Goal: Task Accomplishment & Management: Use online tool/utility

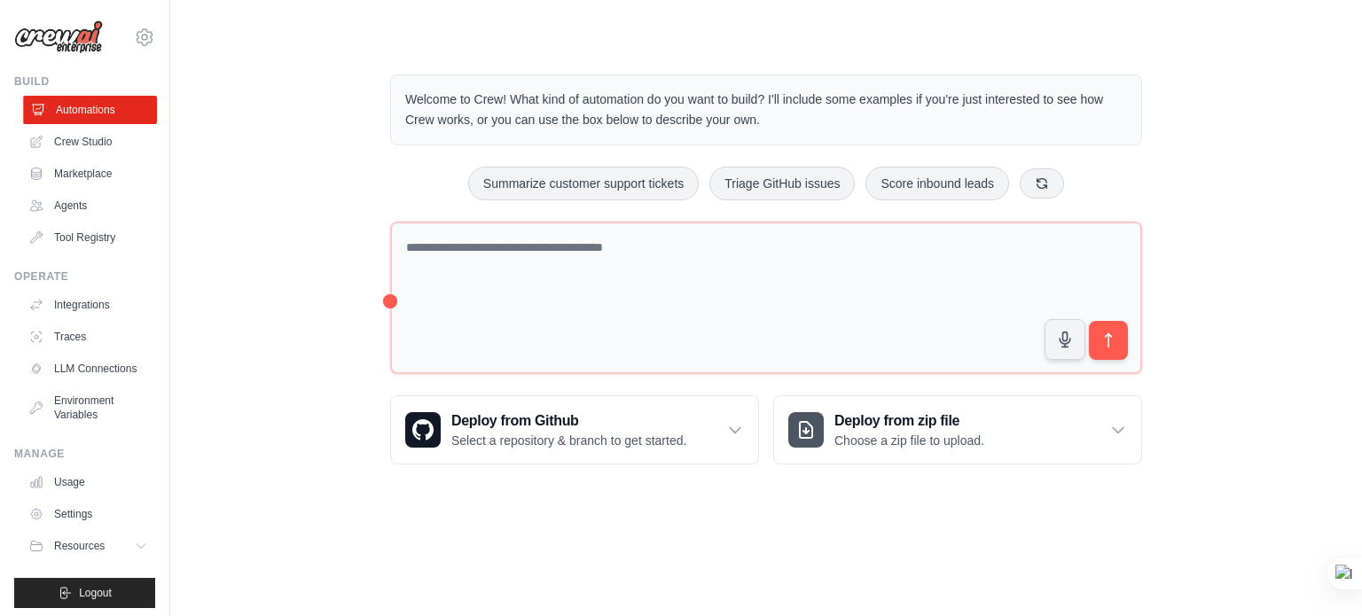
click at [89, 114] on link "Automations" at bounding box center [90, 110] width 134 height 28
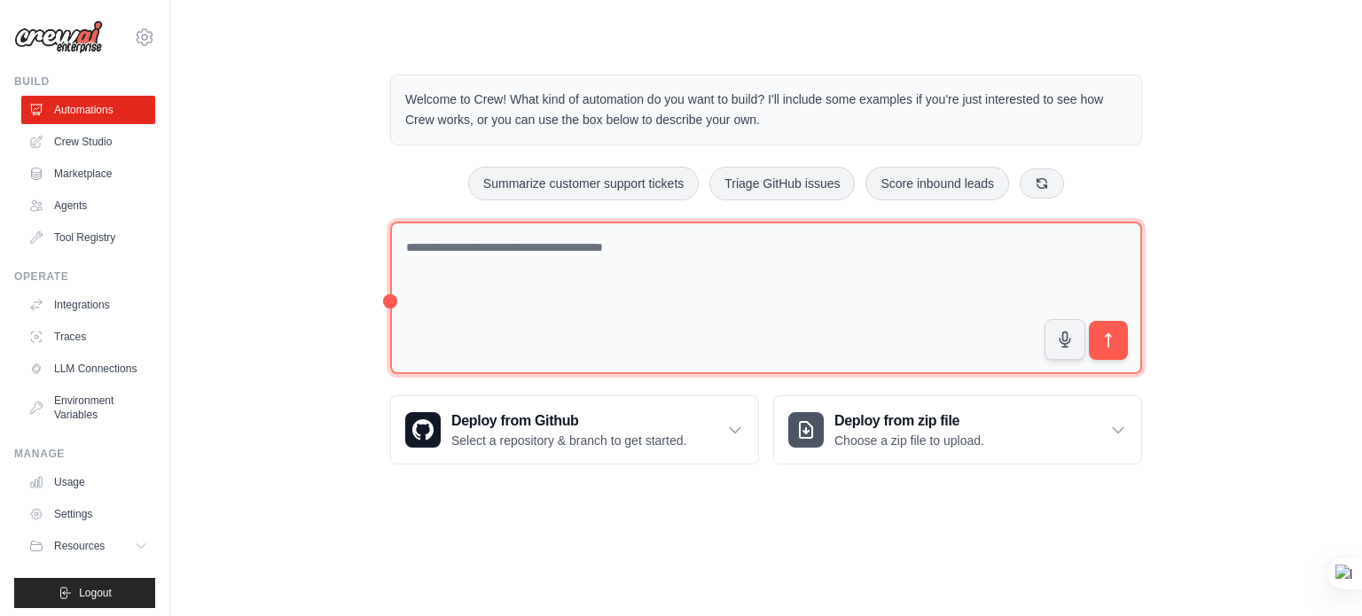
click at [585, 291] on textarea at bounding box center [766, 298] width 752 height 153
drag, startPoint x: 430, startPoint y: 249, endPoint x: 661, endPoint y: 249, distance: 230.6
click at [661, 249] on textarea at bounding box center [766, 298] width 752 height 153
type textarea "**********"
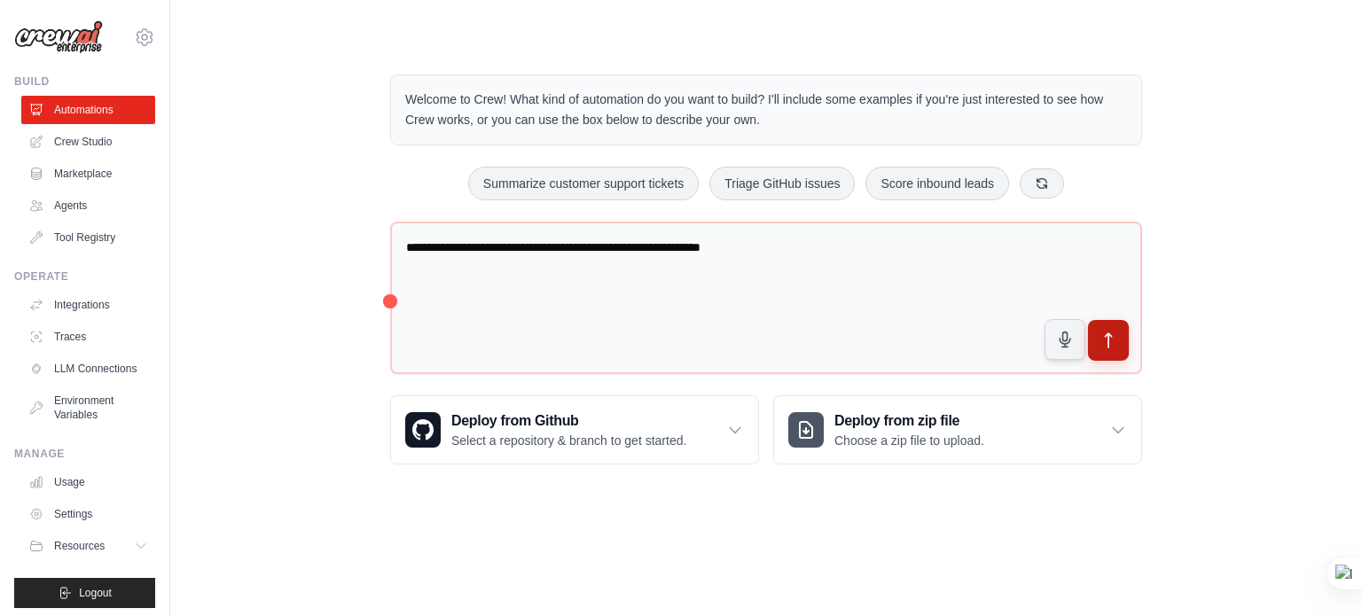
click at [1110, 336] on icon "submit" at bounding box center [1109, 341] width 19 height 19
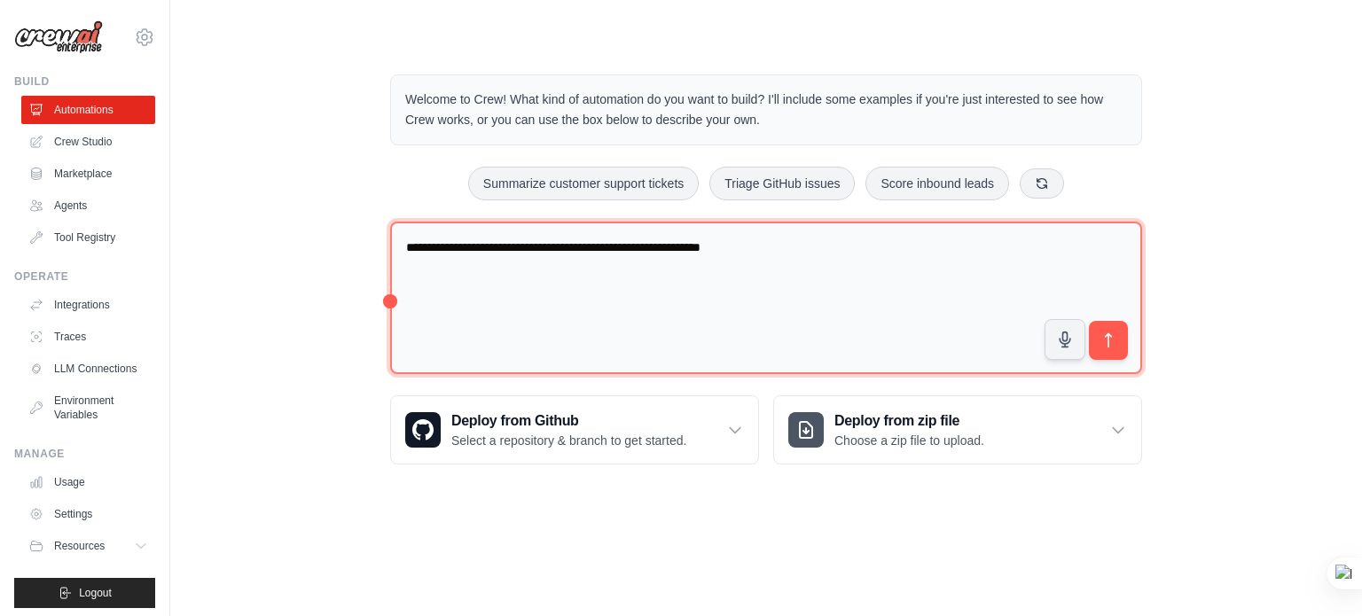
drag, startPoint x: 620, startPoint y: 336, endPoint x: 577, endPoint y: 321, distance: 45.2
click at [620, 336] on textarea "**********" at bounding box center [766, 298] width 752 height 153
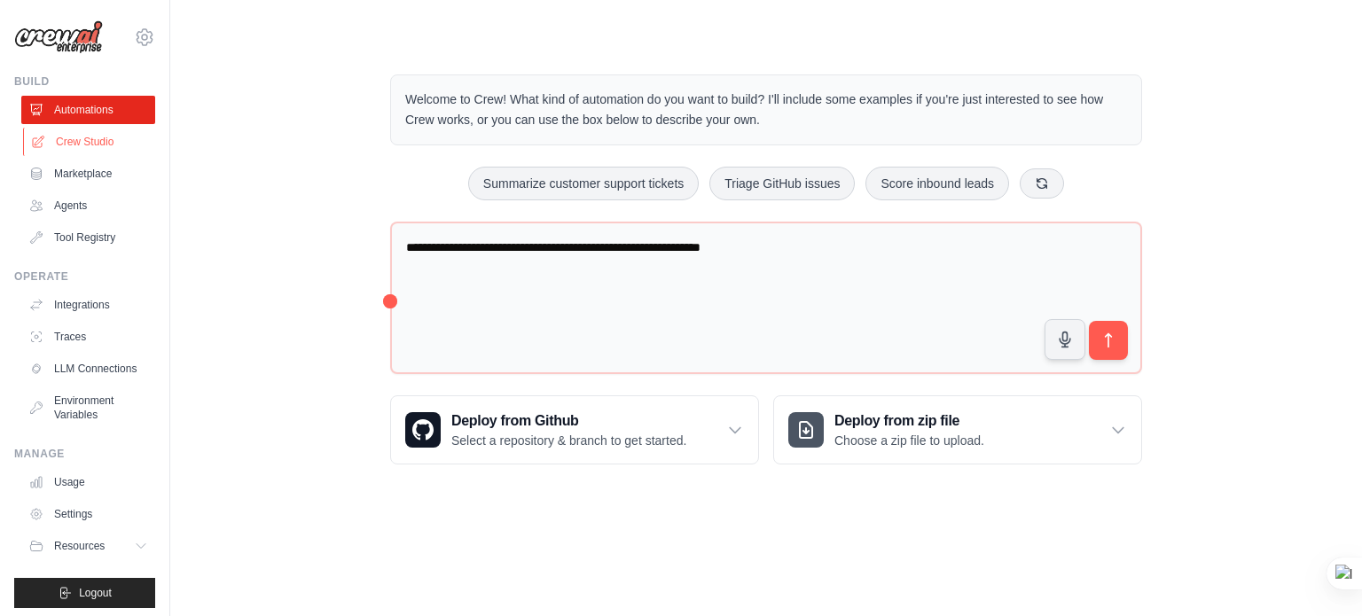
click at [82, 143] on link "Crew Studio" at bounding box center [90, 142] width 134 height 28
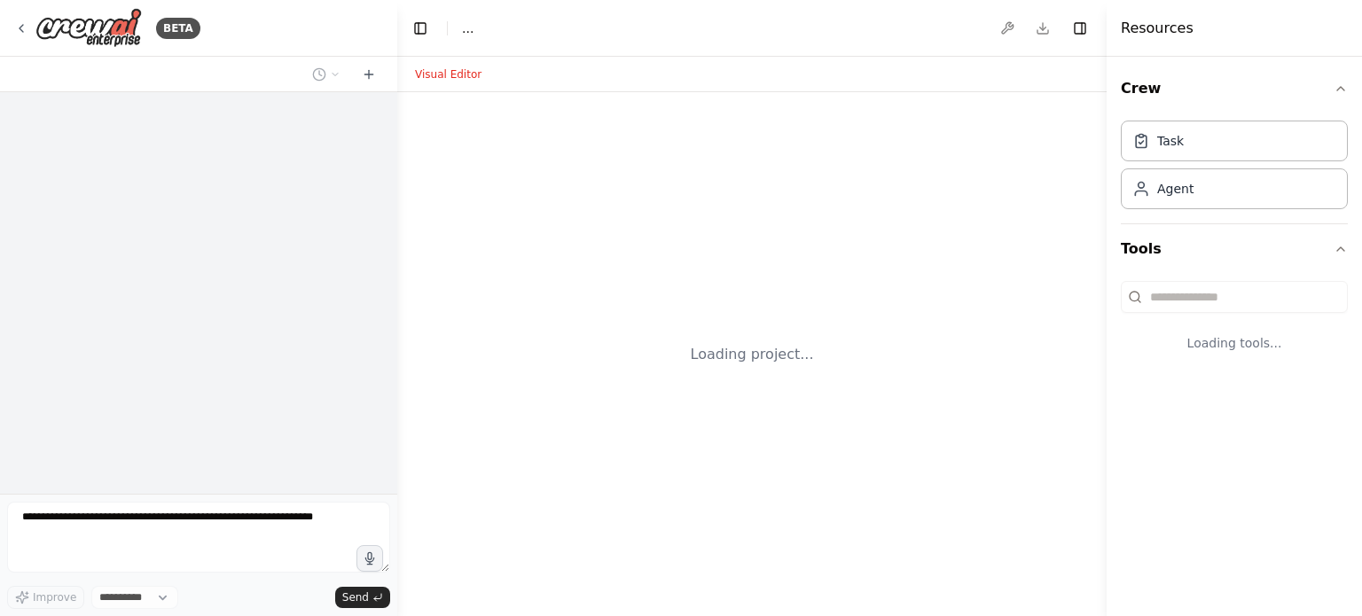
select select "****"
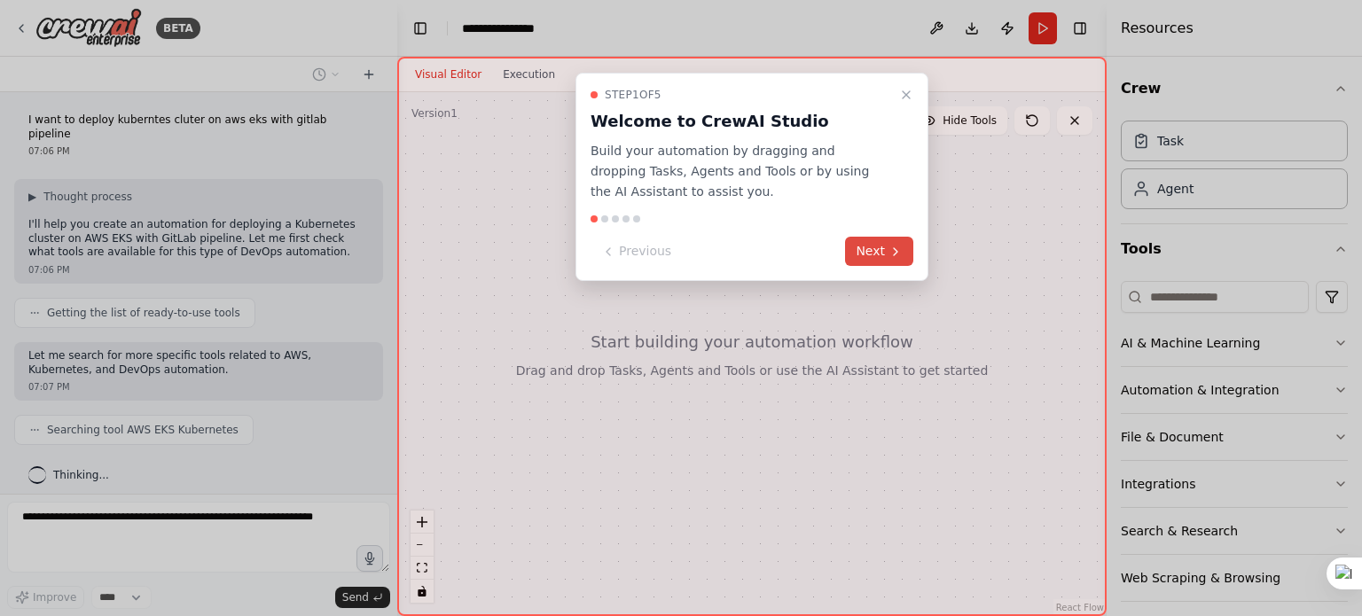
click at [869, 244] on button "Next" at bounding box center [879, 251] width 68 height 29
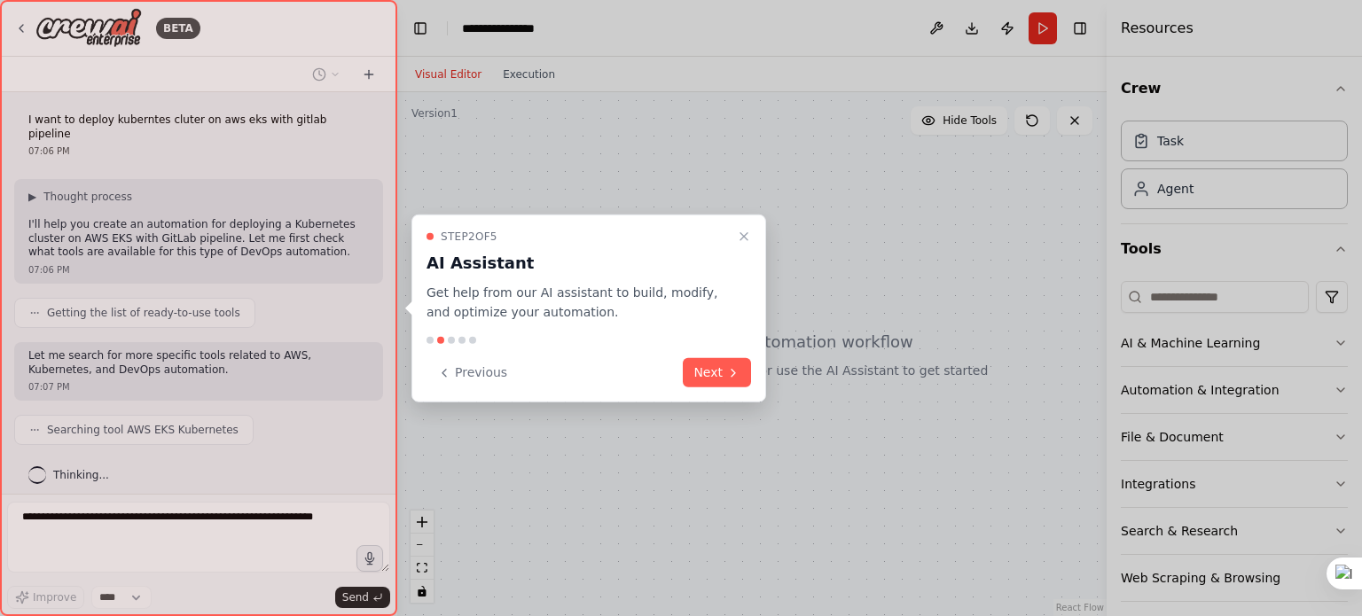
scroll to position [39, 0]
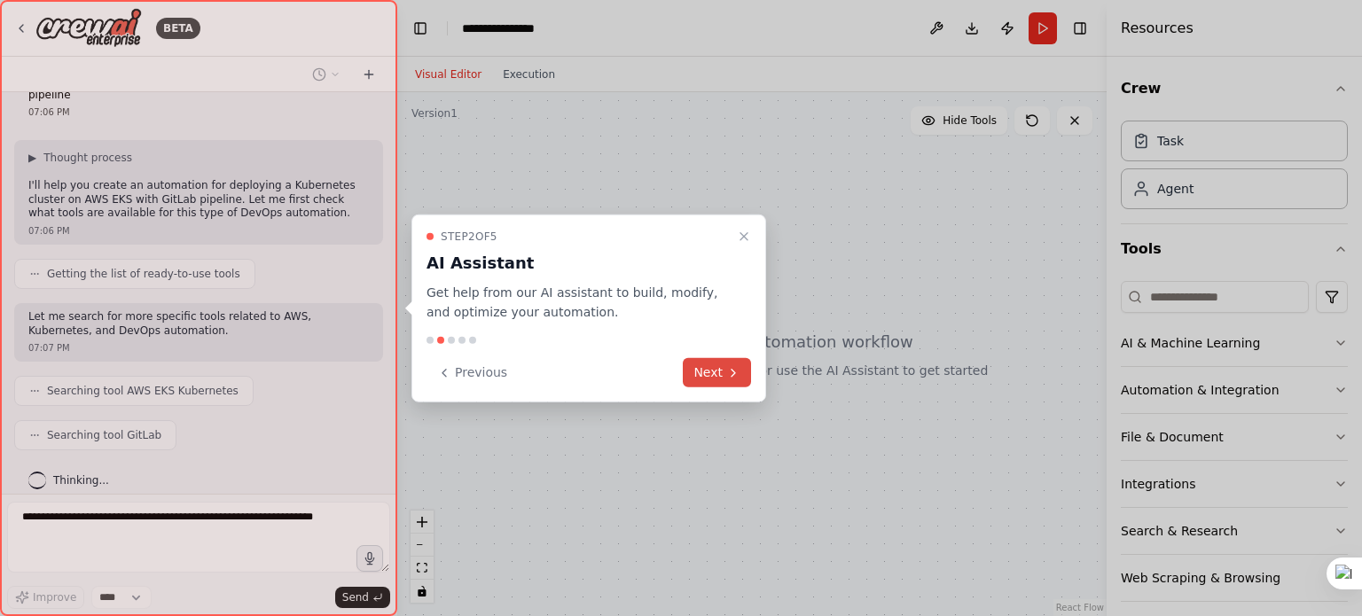
click at [709, 373] on button "Next" at bounding box center [717, 372] width 68 height 29
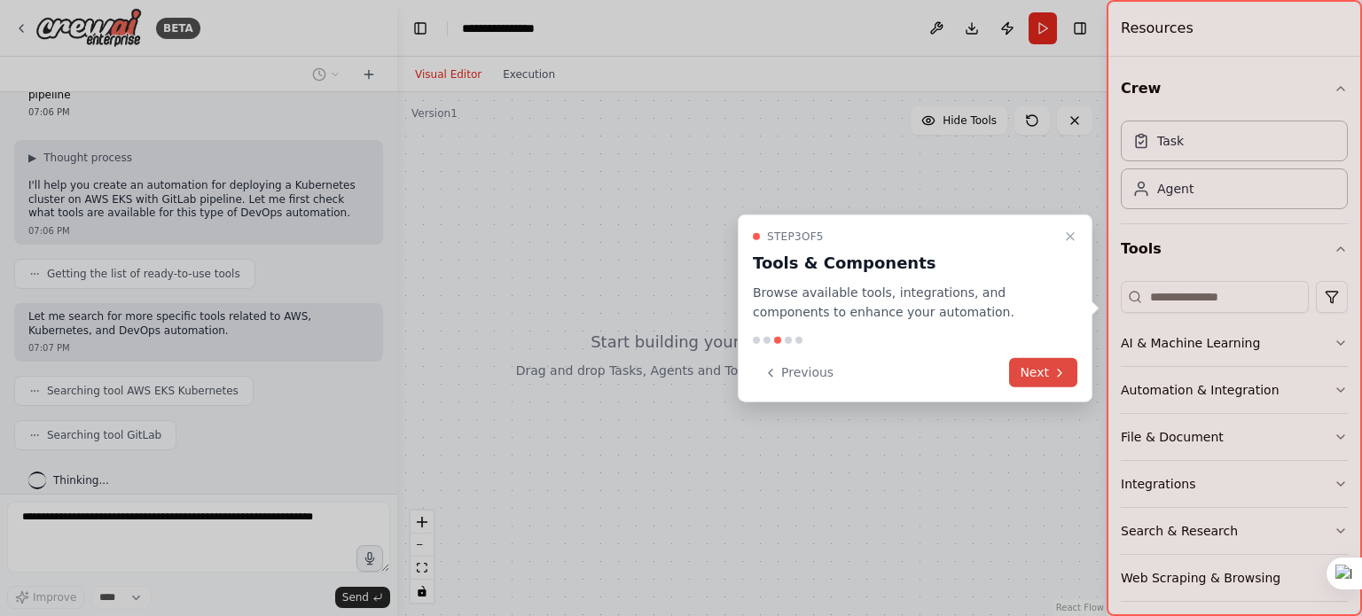
scroll to position [82, 0]
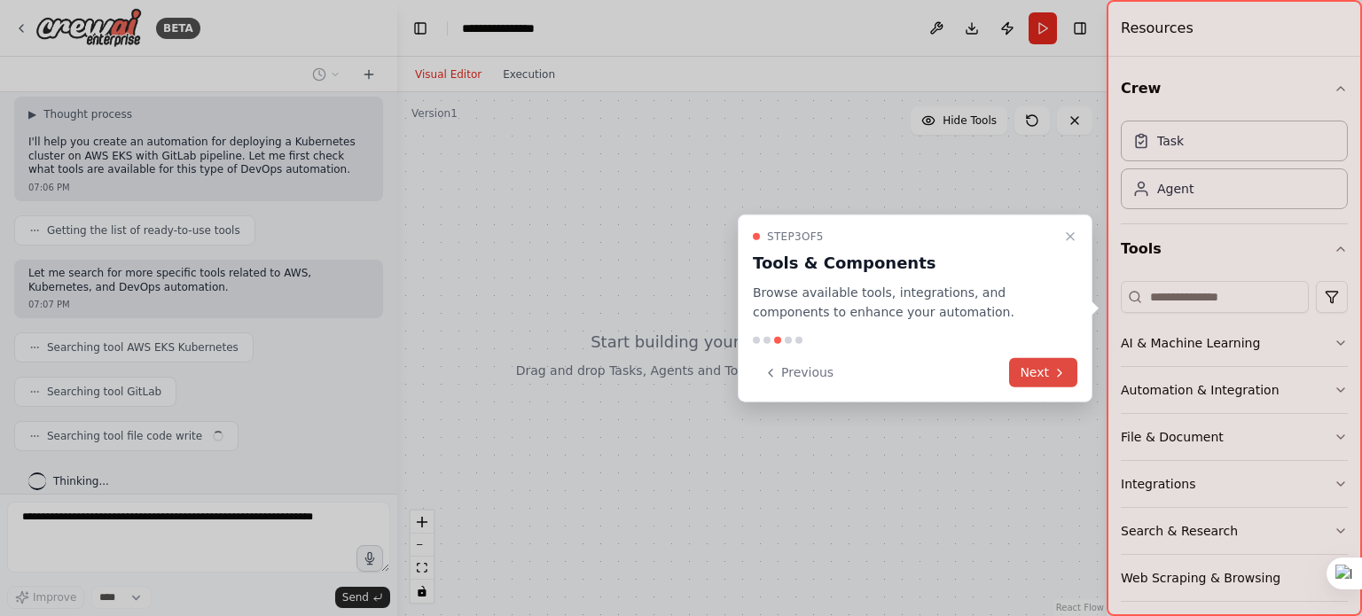
click at [1063, 373] on icon at bounding box center [1060, 372] width 14 height 14
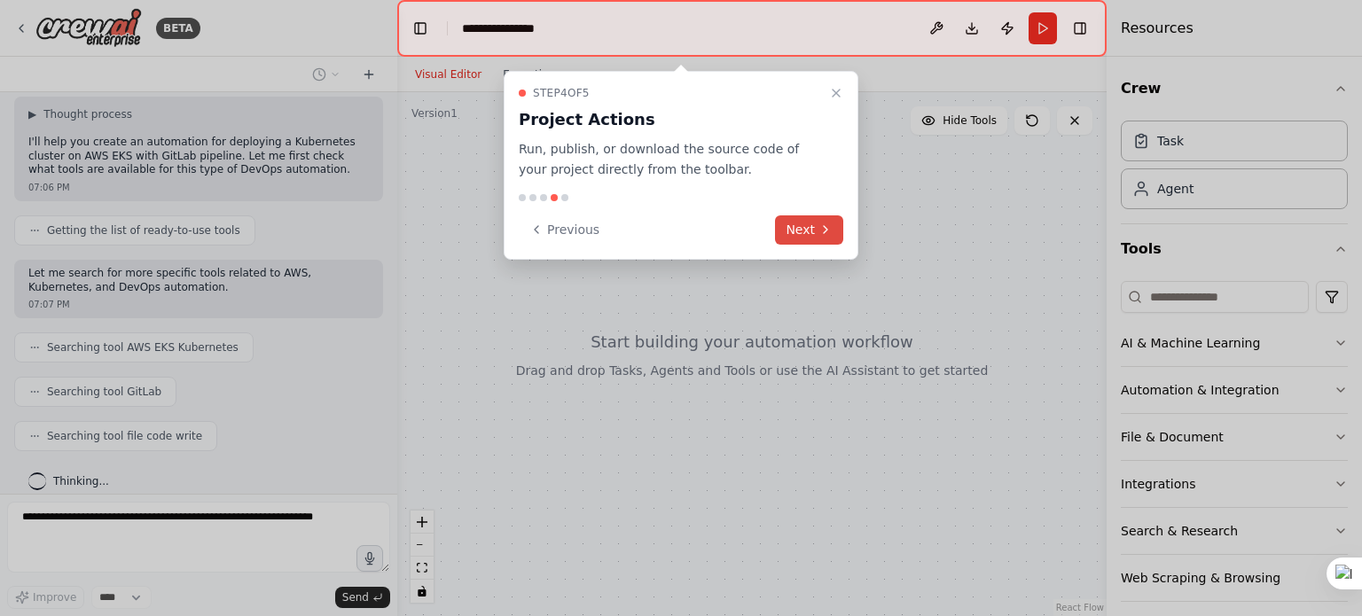
click at [825, 237] on button "Next" at bounding box center [809, 230] width 68 height 29
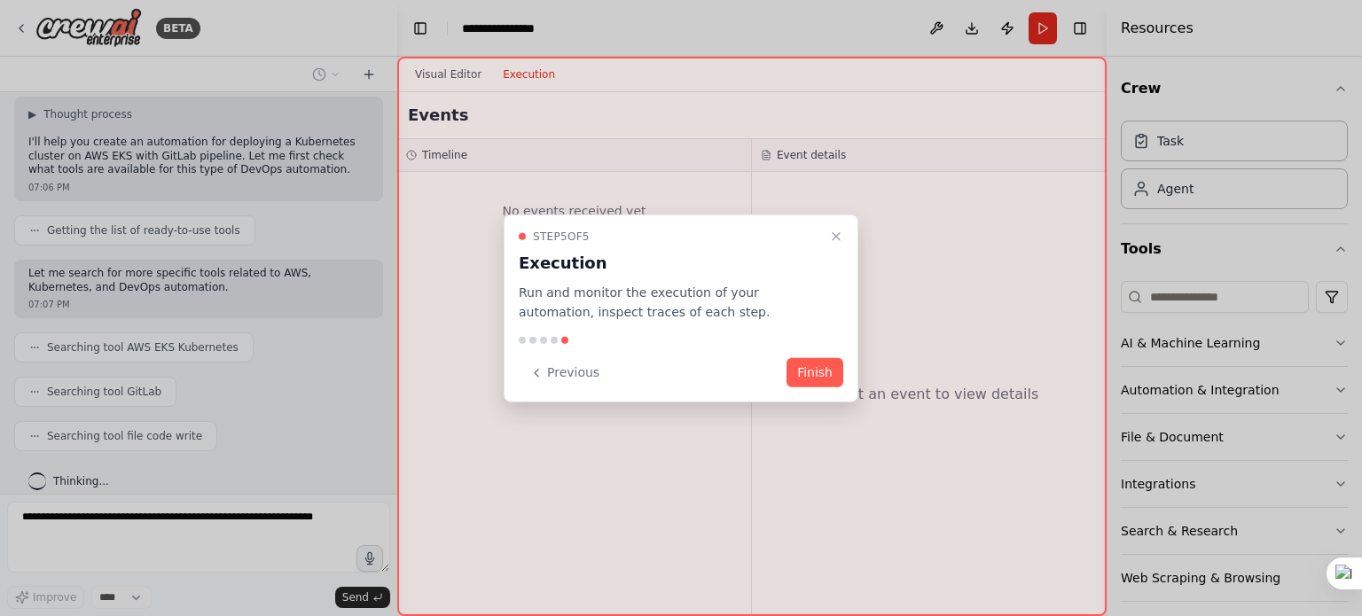
click at [839, 389] on div "Step 5 of 5 Execution Run and monitor the execution of your automation, inspect…" at bounding box center [681, 308] width 355 height 189
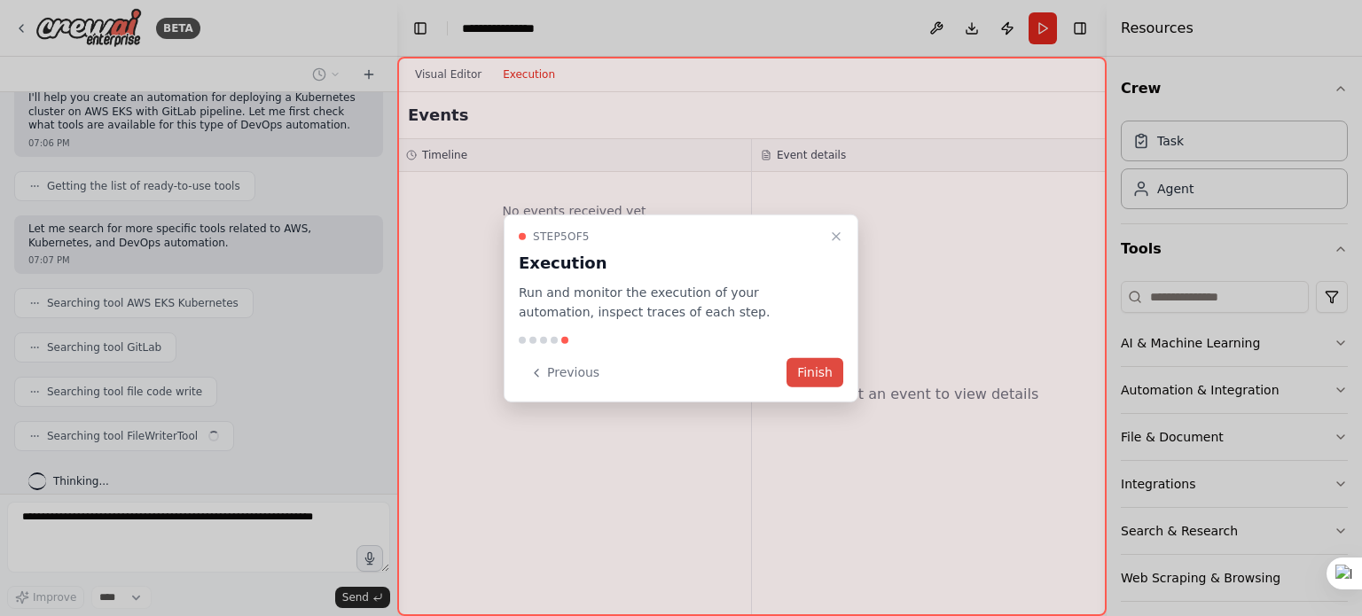
click at [831, 383] on button "Finish" at bounding box center [815, 372] width 57 height 29
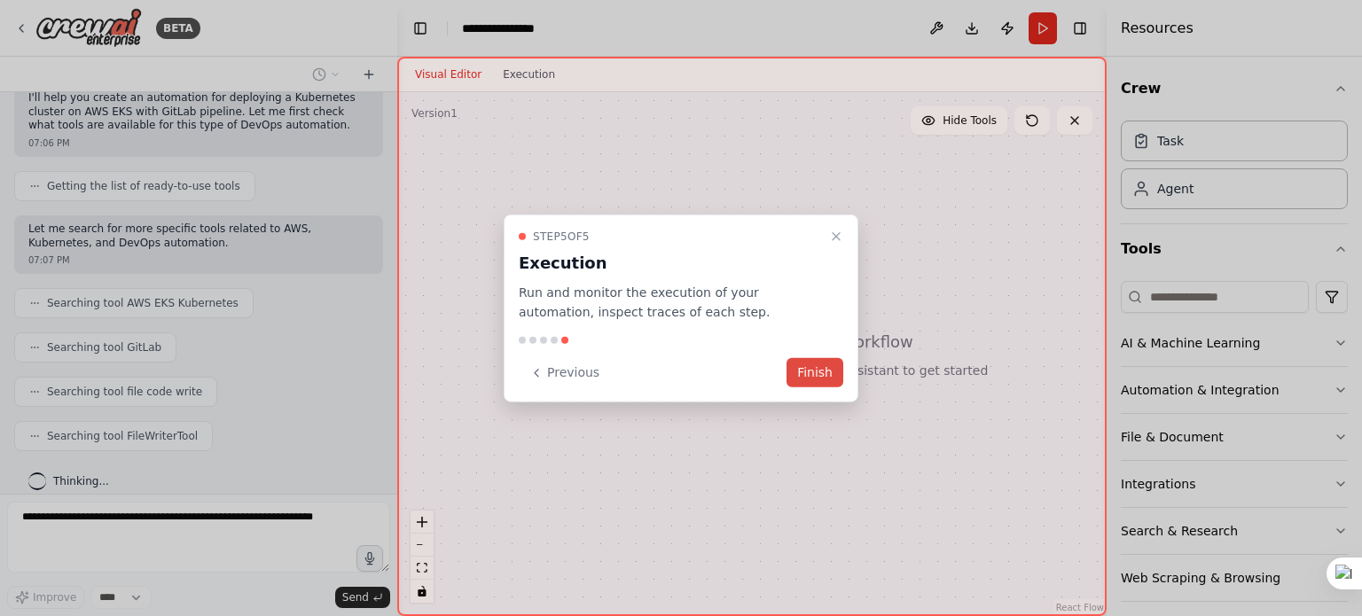
click at [820, 378] on button "Finish" at bounding box center [815, 372] width 57 height 29
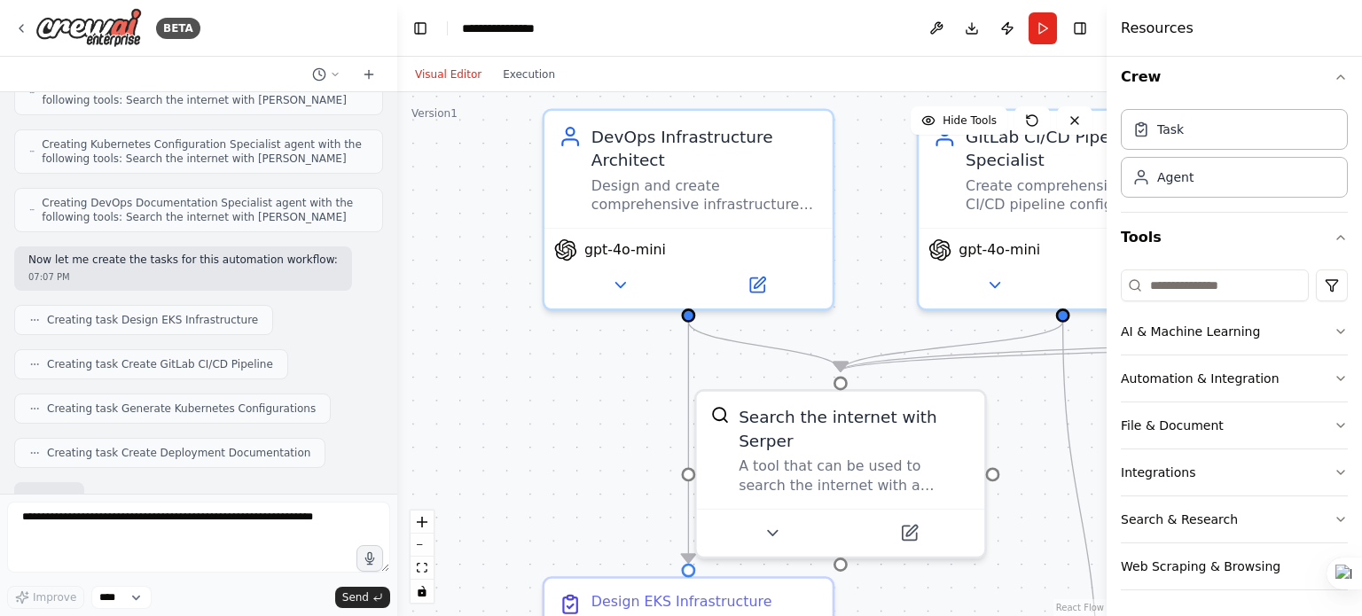
scroll to position [828, 0]
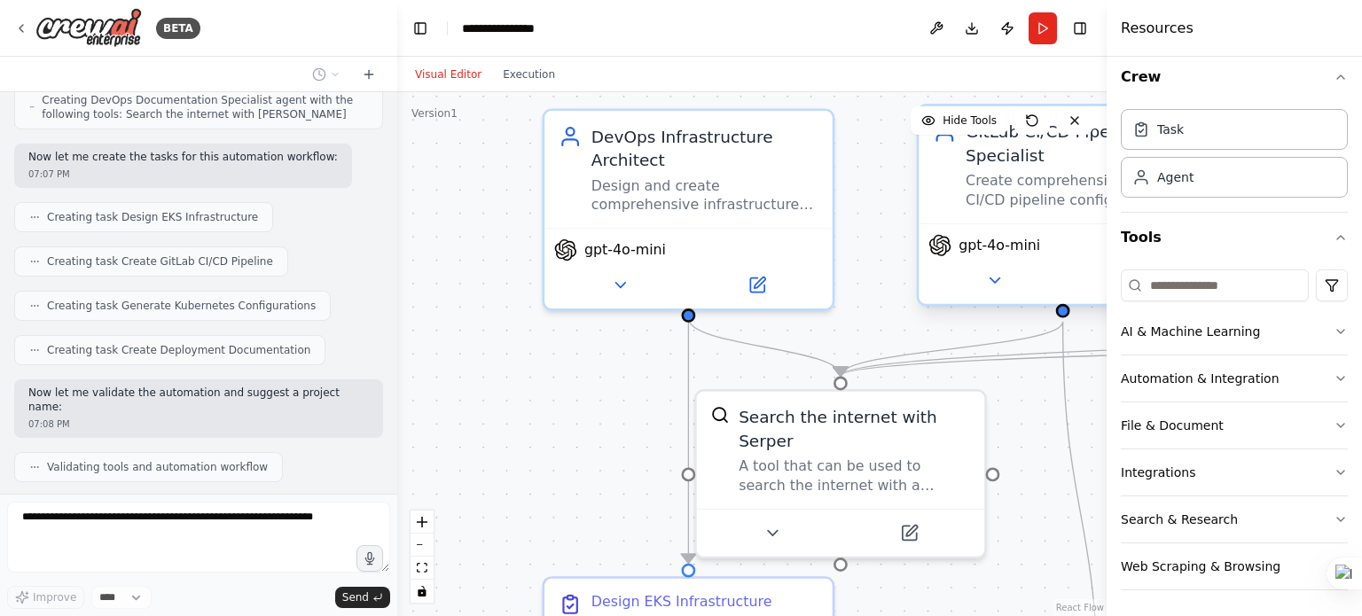
click at [1070, 210] on div "GitLab CI/CD Pipeline Specialist Create comprehensive GitLab CI/CD pipeline con…" at bounding box center [1063, 164] width 288 height 117
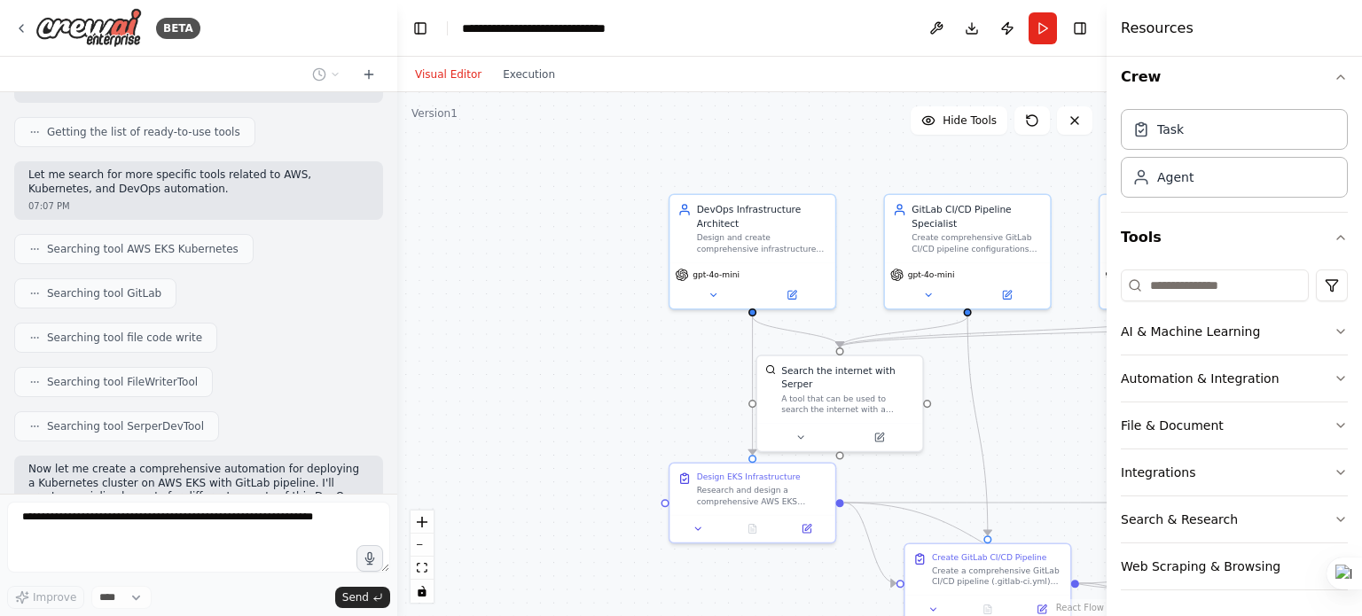
scroll to position [0, 0]
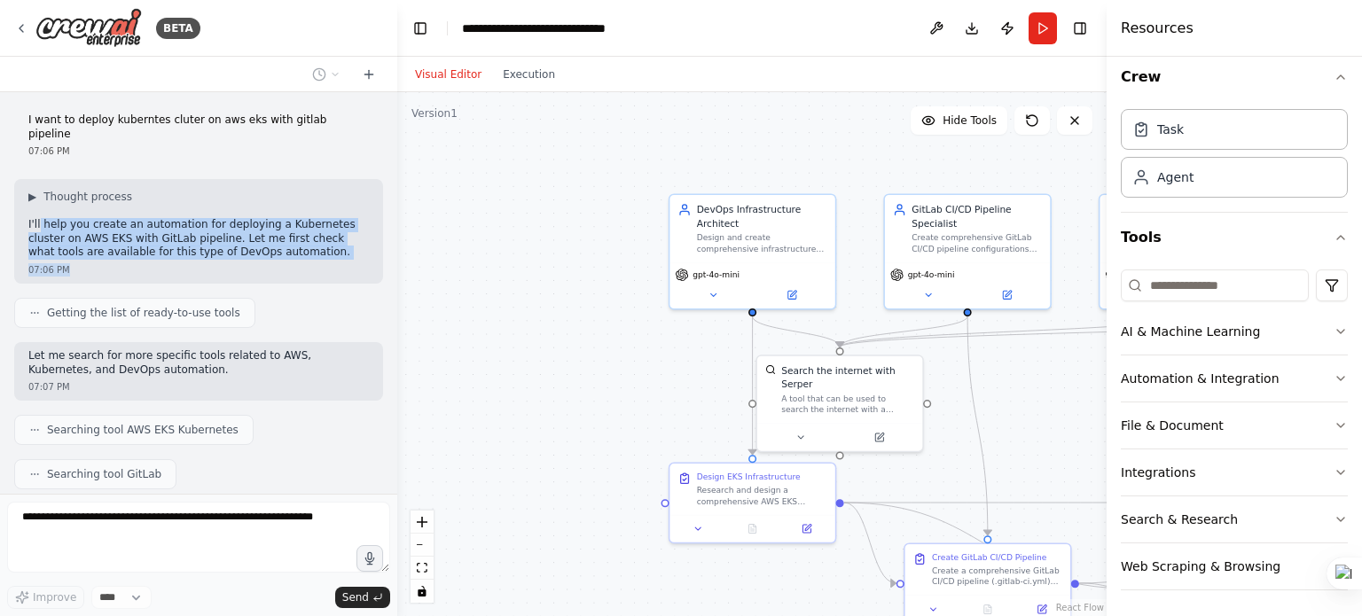
drag, startPoint x: 39, startPoint y: 215, endPoint x: 247, endPoint y: 251, distance: 211.6
click at [247, 251] on div "▶ Thought process I'll help you create an automation for deploying a Kubernetes…" at bounding box center [198, 231] width 369 height 105
click at [264, 263] on div "07:06 PM" at bounding box center [198, 269] width 341 height 13
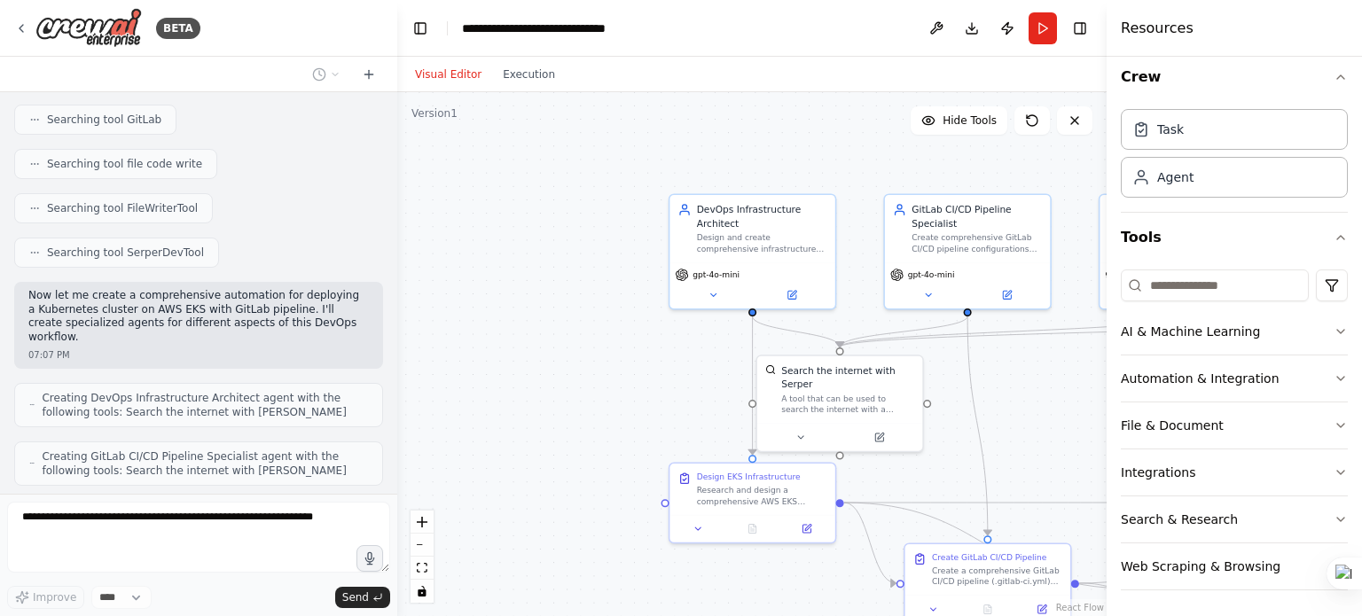
scroll to position [710, 0]
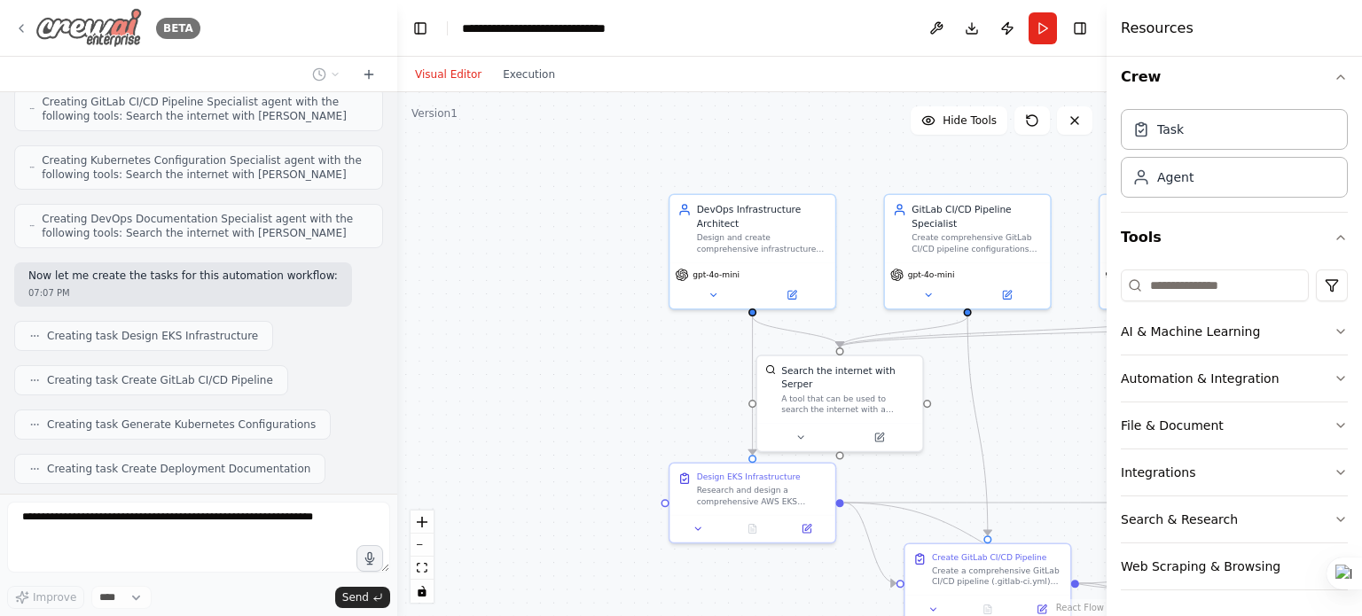
click at [55, 27] on img at bounding box center [88, 28] width 106 height 40
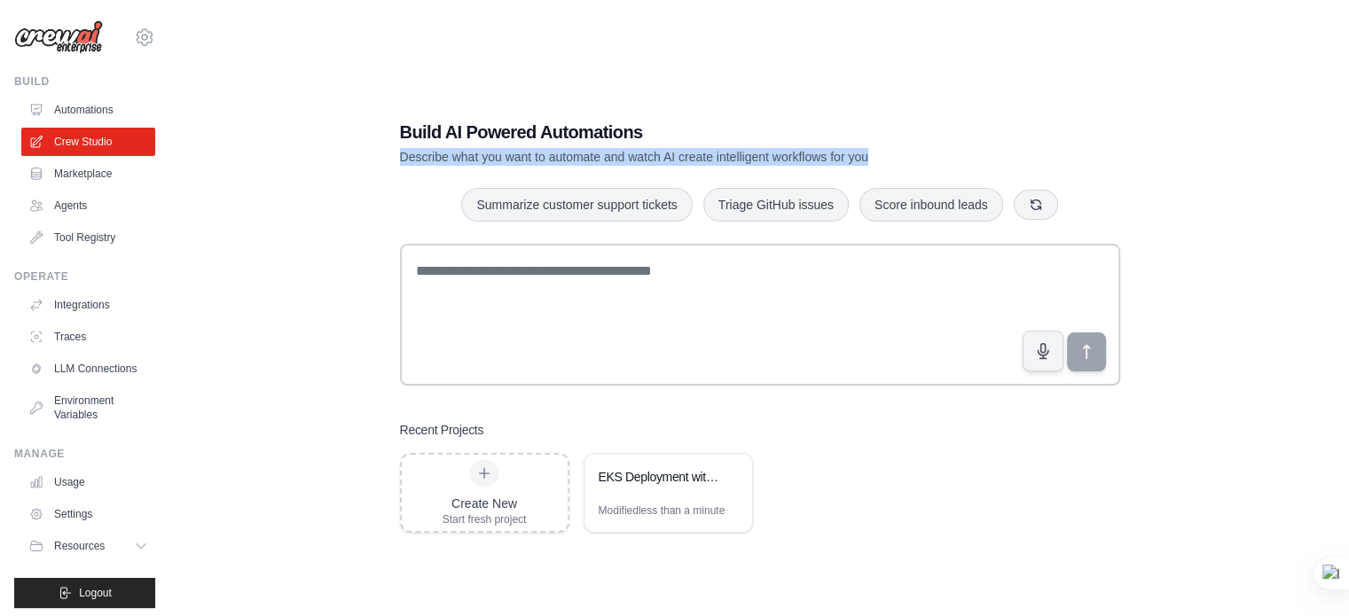
drag, startPoint x: 404, startPoint y: 153, endPoint x: 887, endPoint y: 155, distance: 483.4
click at [887, 155] on p "Describe what you want to automate and watch AI create intelligent workflows fo…" at bounding box center [698, 157] width 596 height 18
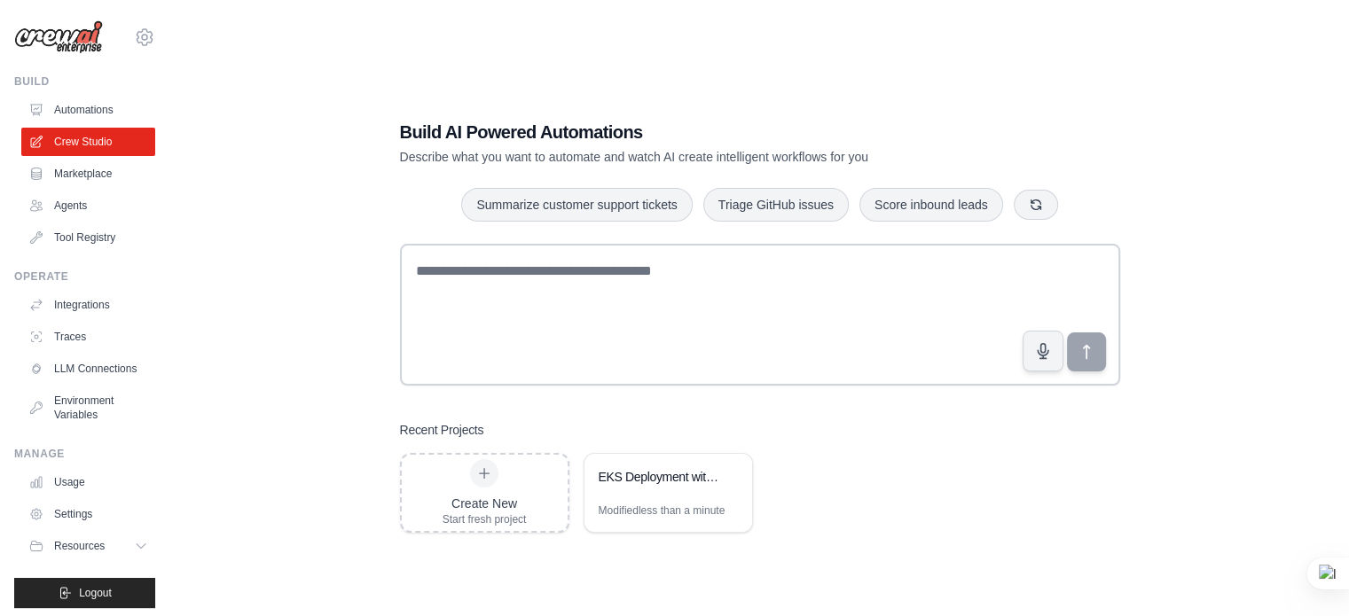
click at [1053, 144] on div "Build AI Powered Automations Describe what you want to automate and watch AI cr…" at bounding box center [760, 143] width 720 height 46
click at [655, 496] on div "EKS Deployment with GitLab CI/CD" at bounding box center [668, 479] width 168 height 50
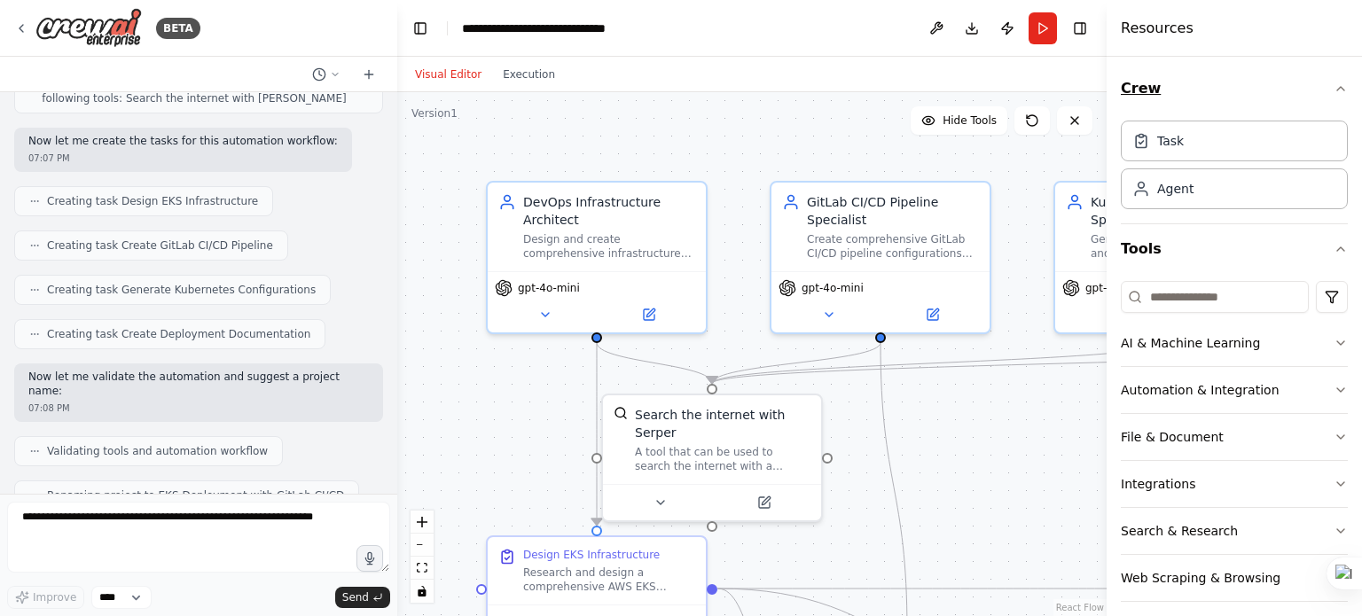
click at [1334, 90] on icon "button" at bounding box center [1341, 89] width 14 height 14
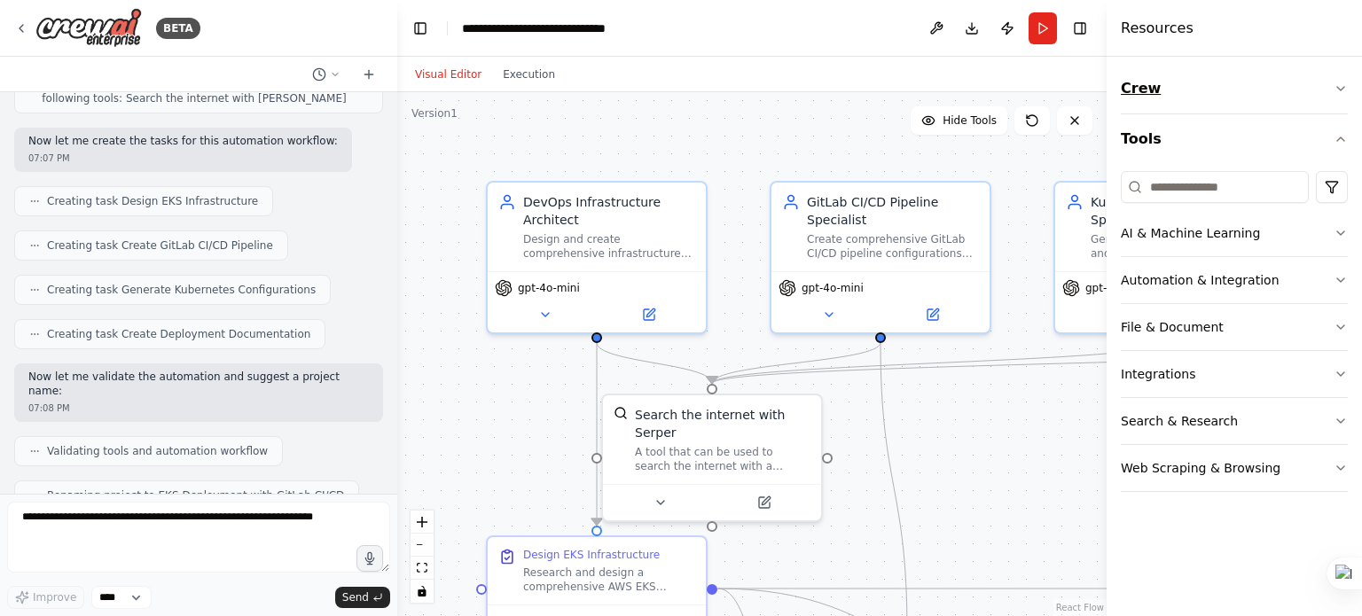
click at [1327, 90] on button "Crew" at bounding box center [1234, 89] width 227 height 50
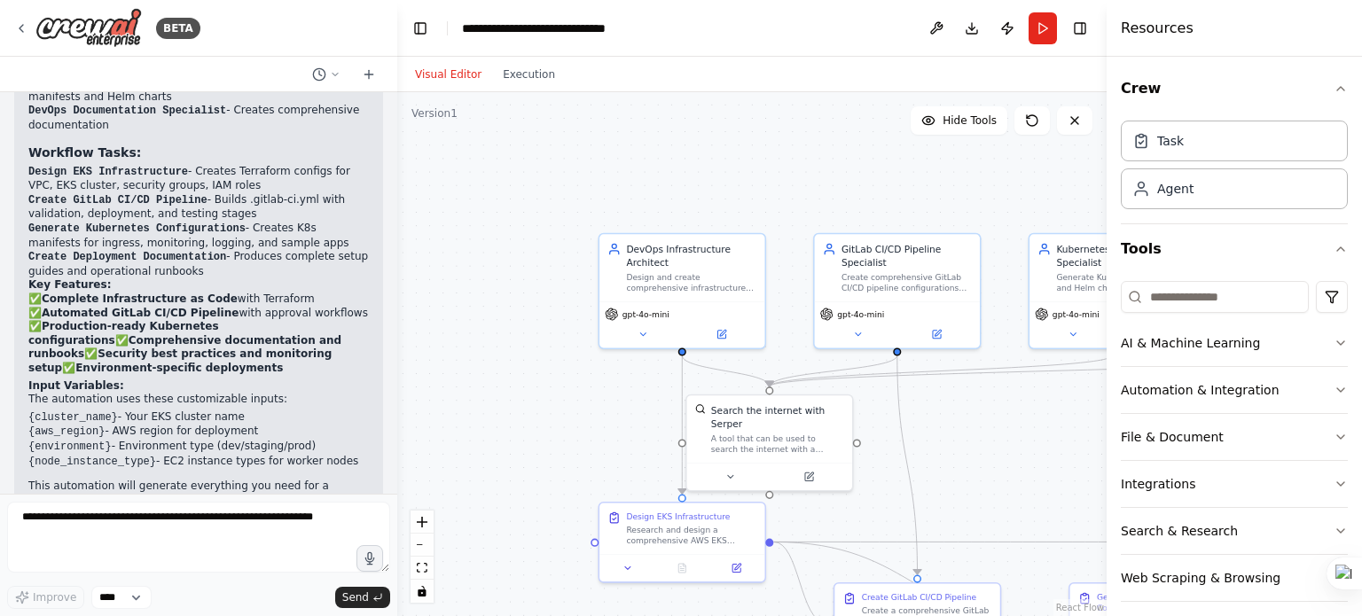
scroll to position [1388, 0]
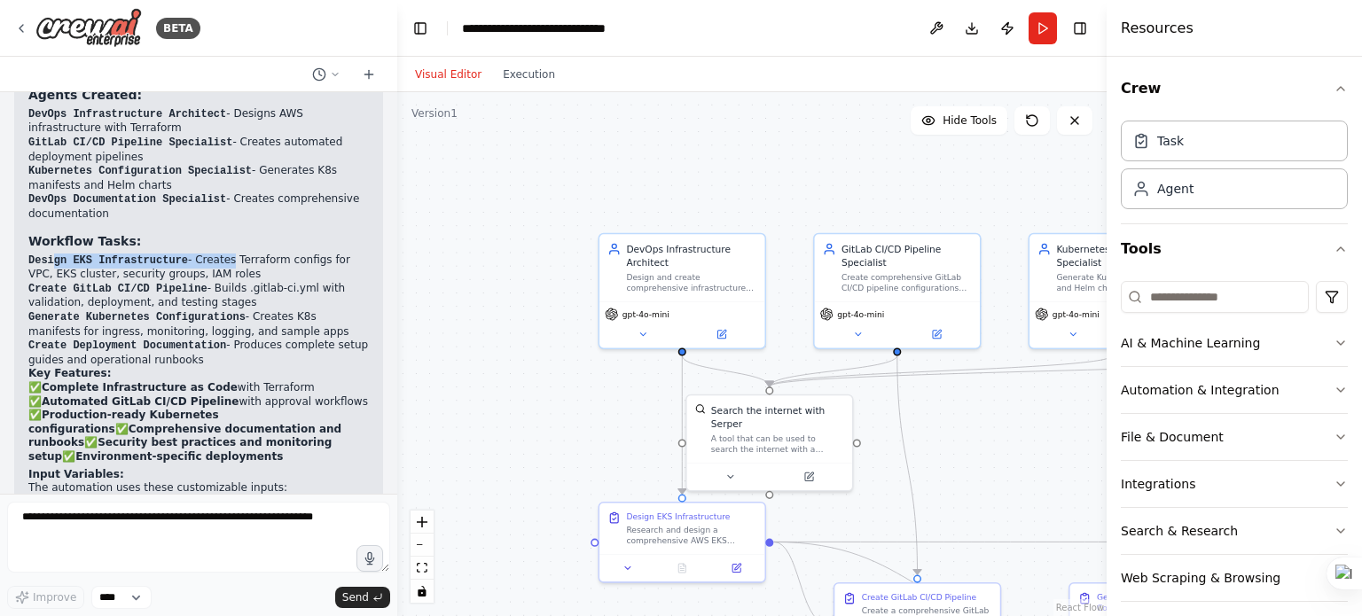
drag, startPoint x: 51, startPoint y: 204, endPoint x: 213, endPoint y: 204, distance: 162.3
click at [213, 254] on li "Design EKS Infrastructure - Creates Terraform configs for VPC, EKS cluster, sec…" at bounding box center [198, 268] width 341 height 28
click at [291, 310] on li "Generate Kubernetes Configurations - Creates K8s manifests for ingress, monitor…" at bounding box center [198, 324] width 341 height 28
drag, startPoint x: 23, startPoint y: 227, endPoint x: 245, endPoint y: 227, distance: 221.7
click at [245, 227] on div "Perfect! I've created a comprehensive automation for deploying a Kubernetes clu…" at bounding box center [198, 307] width 369 height 653
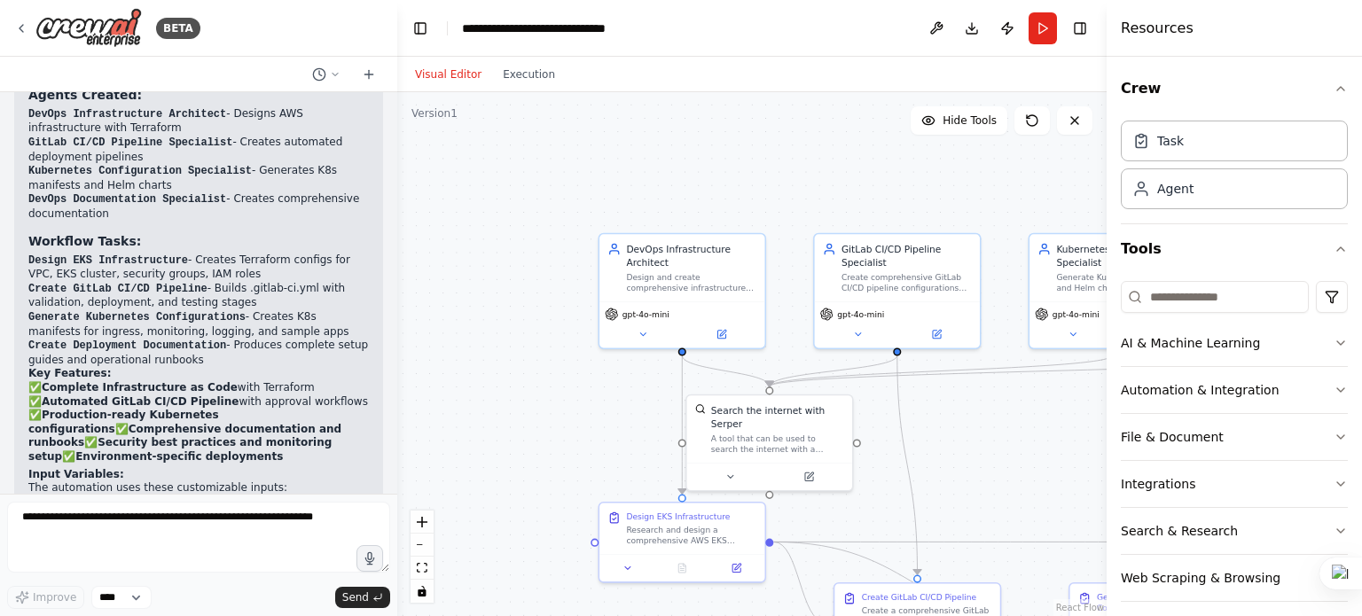
click at [247, 282] on li "Create GitLab CI/CD Pipeline - Builds .gitlab-ci.yml with validation, deploymen…" at bounding box center [198, 296] width 341 height 28
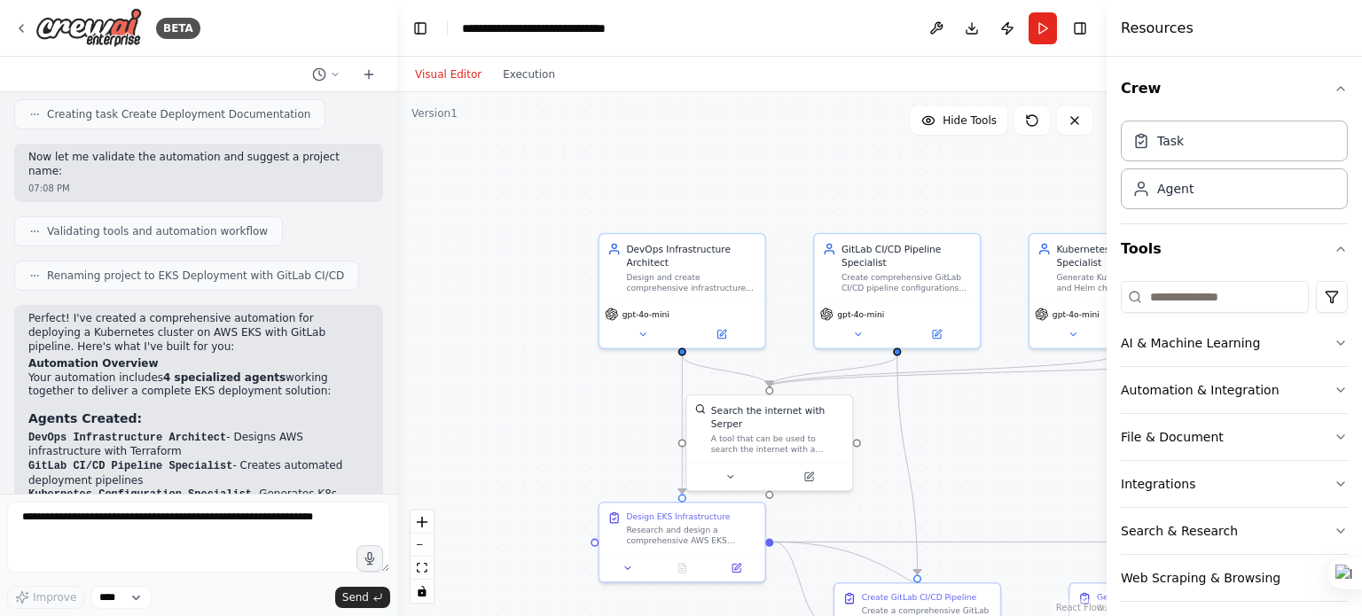
scroll to position [12, 0]
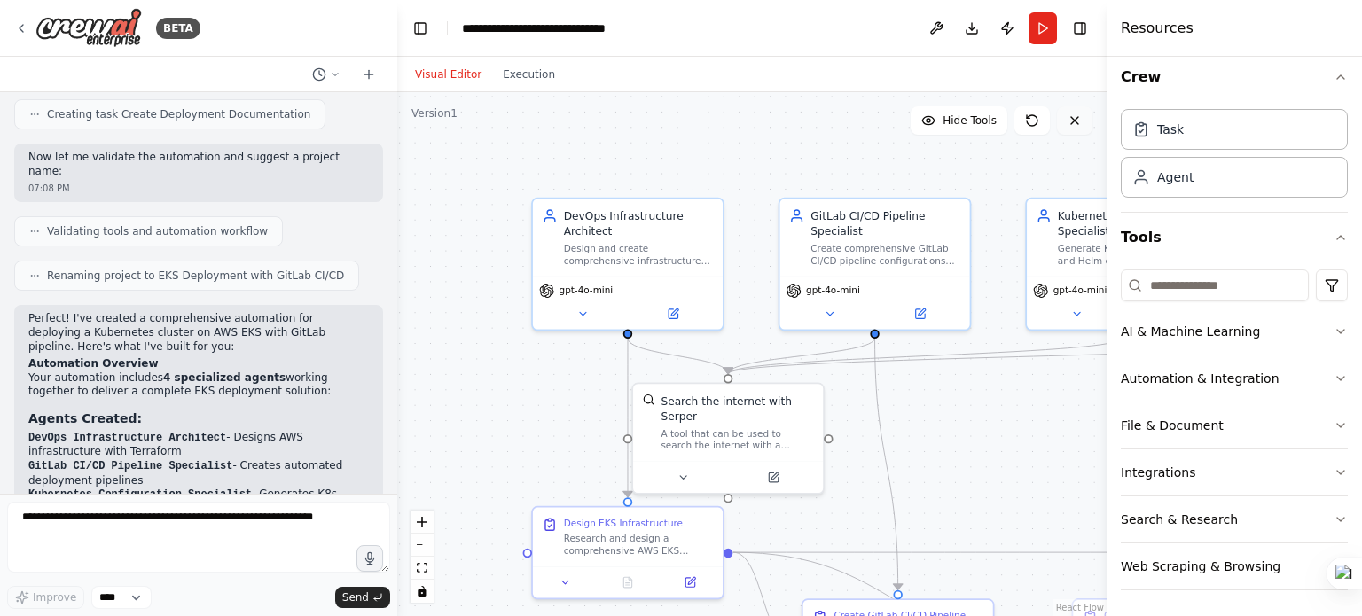
click at [1075, 115] on icon at bounding box center [1075, 121] width 14 height 14
click at [1157, 373] on button "Automation & Integration" at bounding box center [1234, 379] width 227 height 46
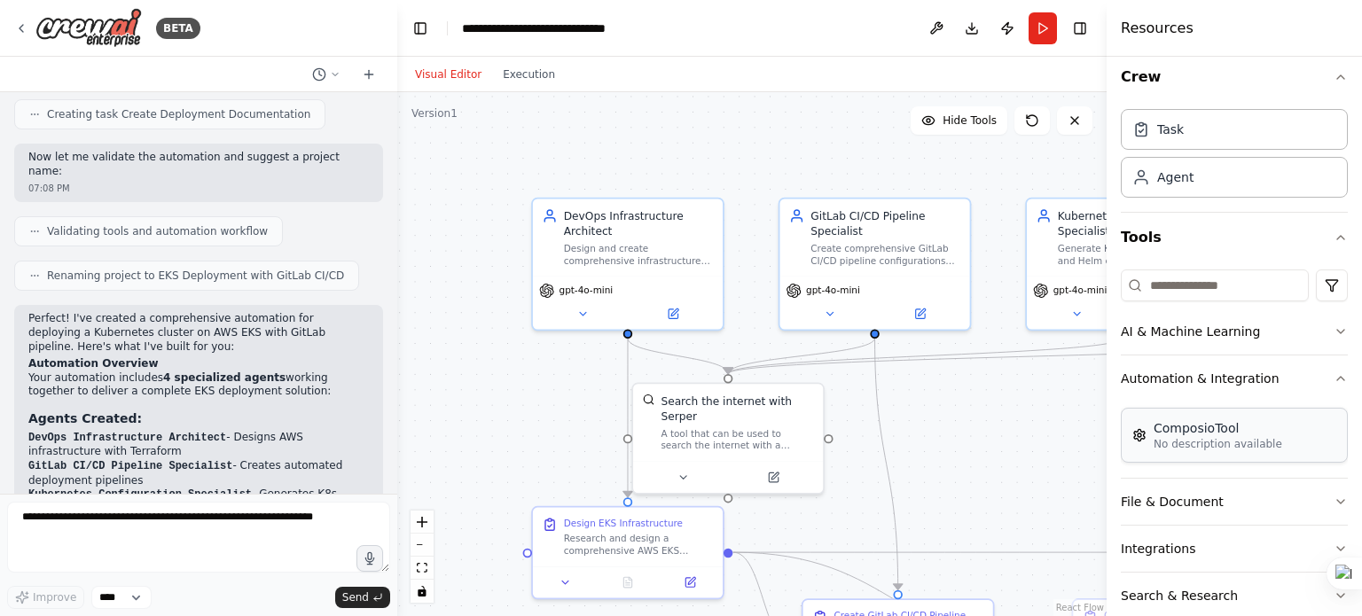
click at [1173, 448] on p "No description available" at bounding box center [1218, 444] width 129 height 14
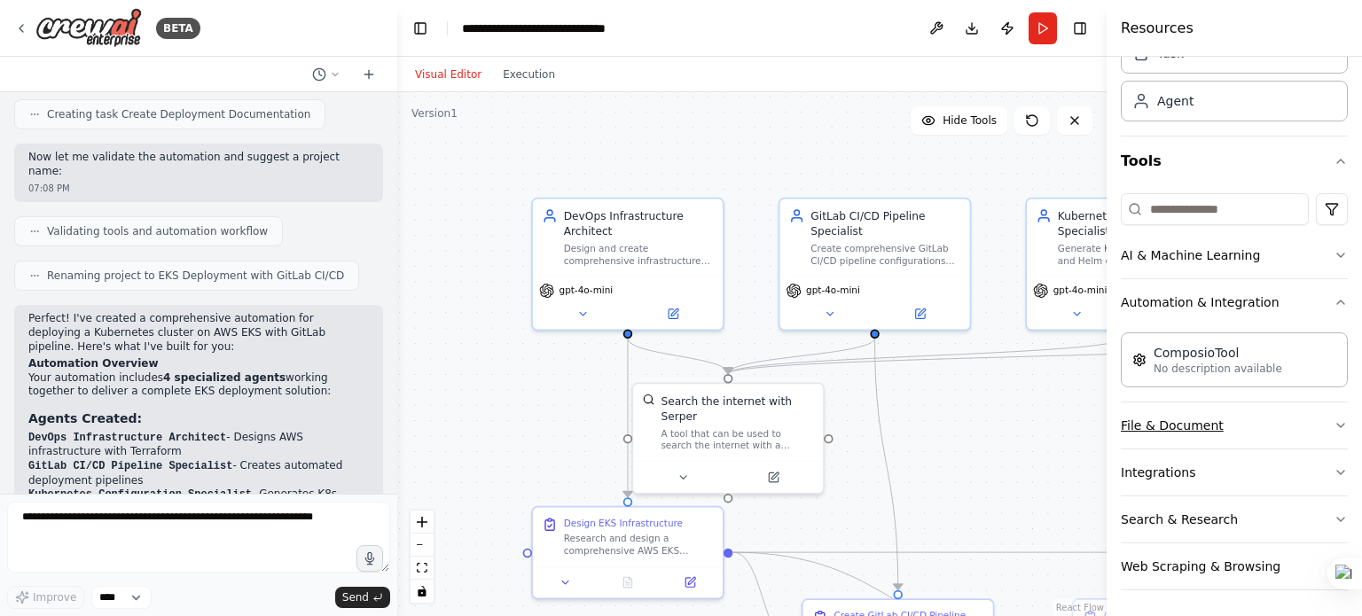
click at [1173, 428] on button "File & Document" at bounding box center [1234, 426] width 227 height 46
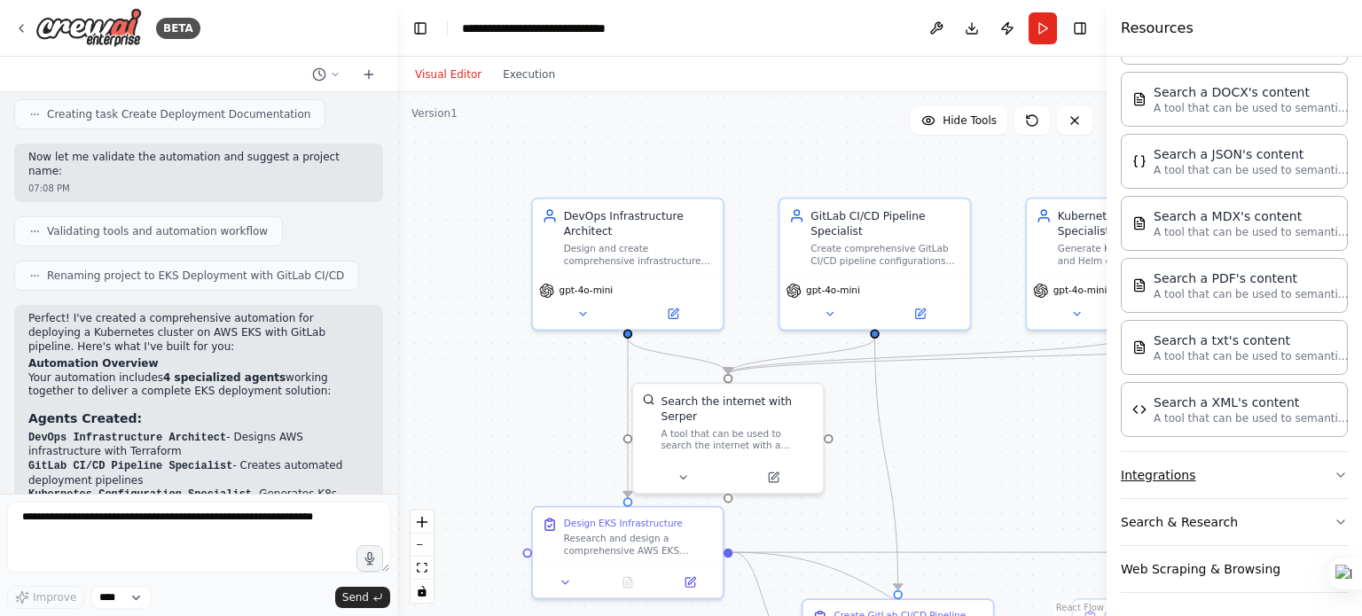
click at [1184, 482] on button "Integrations" at bounding box center [1234, 475] width 227 height 46
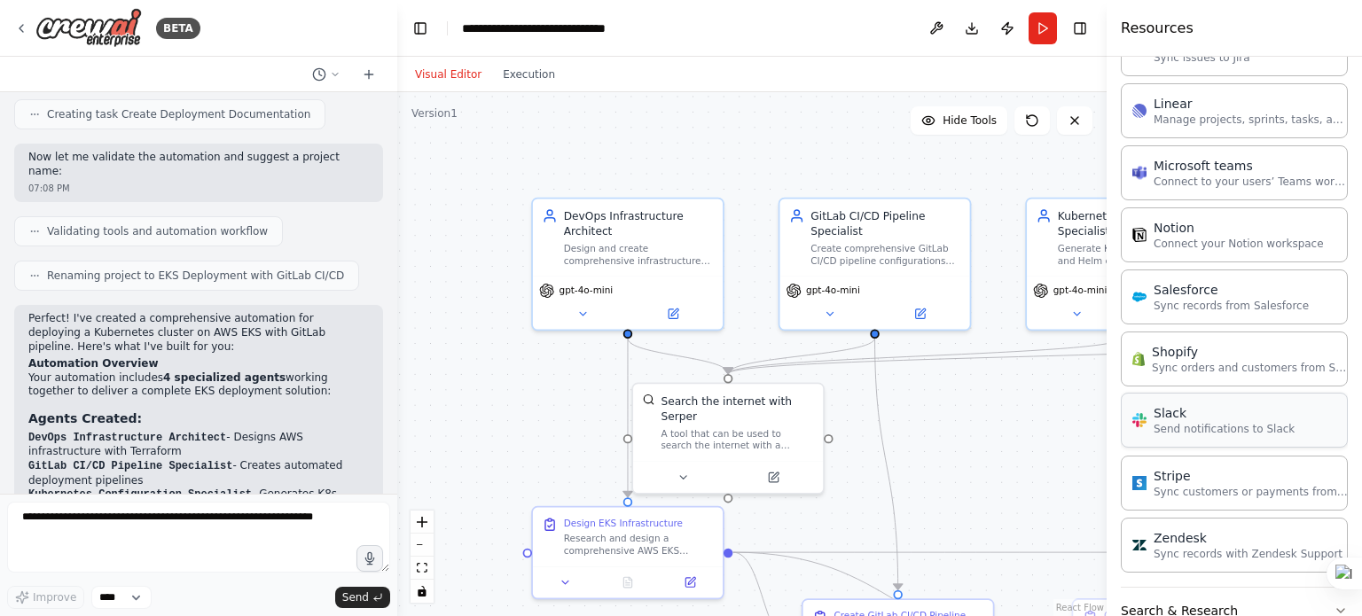
scroll to position [1721, 0]
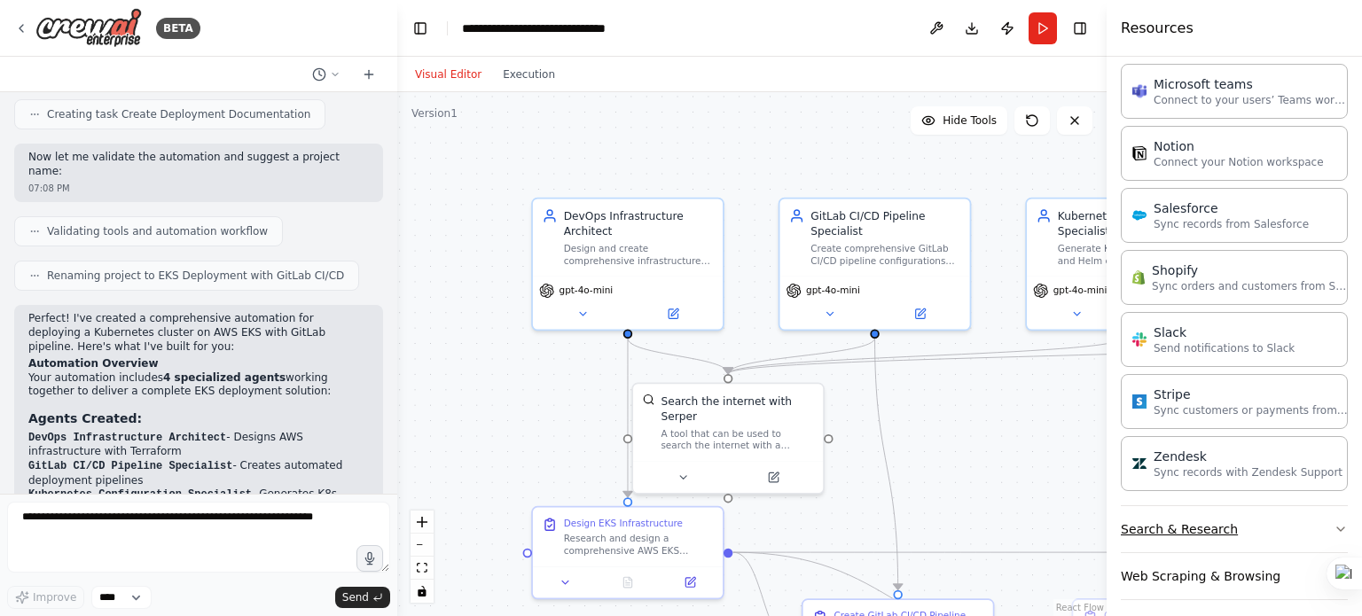
click at [1211, 510] on button "Search & Research" at bounding box center [1234, 529] width 227 height 46
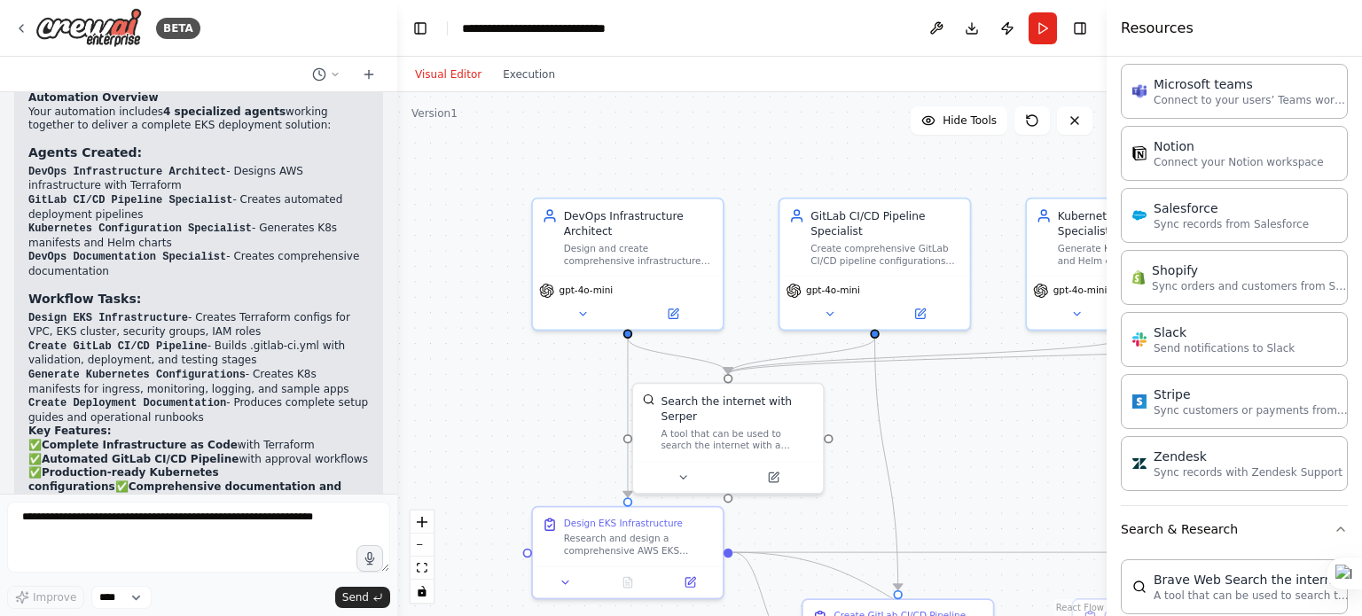
scroll to position [1153, 0]
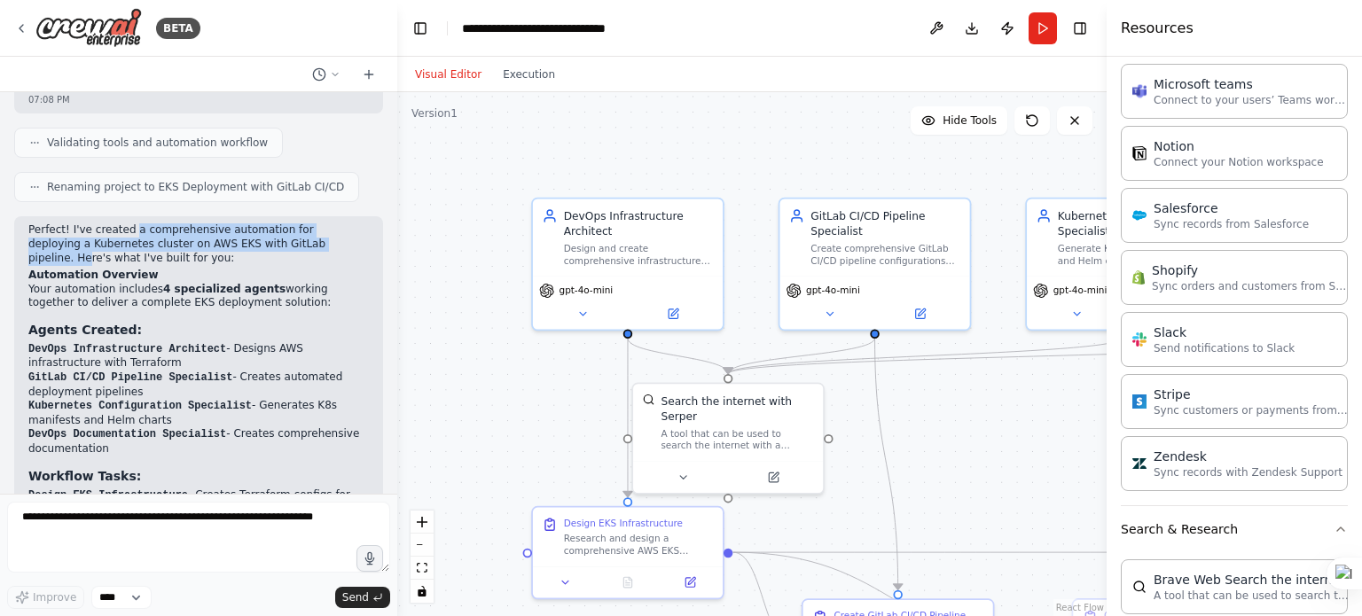
drag, startPoint x: 125, startPoint y: 187, endPoint x: 291, endPoint y: 195, distance: 166.0
click at [291, 224] on p "Perfect! I've created a comprehensive automation for deploying a Kubernetes clu…" at bounding box center [198, 245] width 341 height 42
click at [300, 269] on h2 "Automation Overview" at bounding box center [198, 276] width 341 height 14
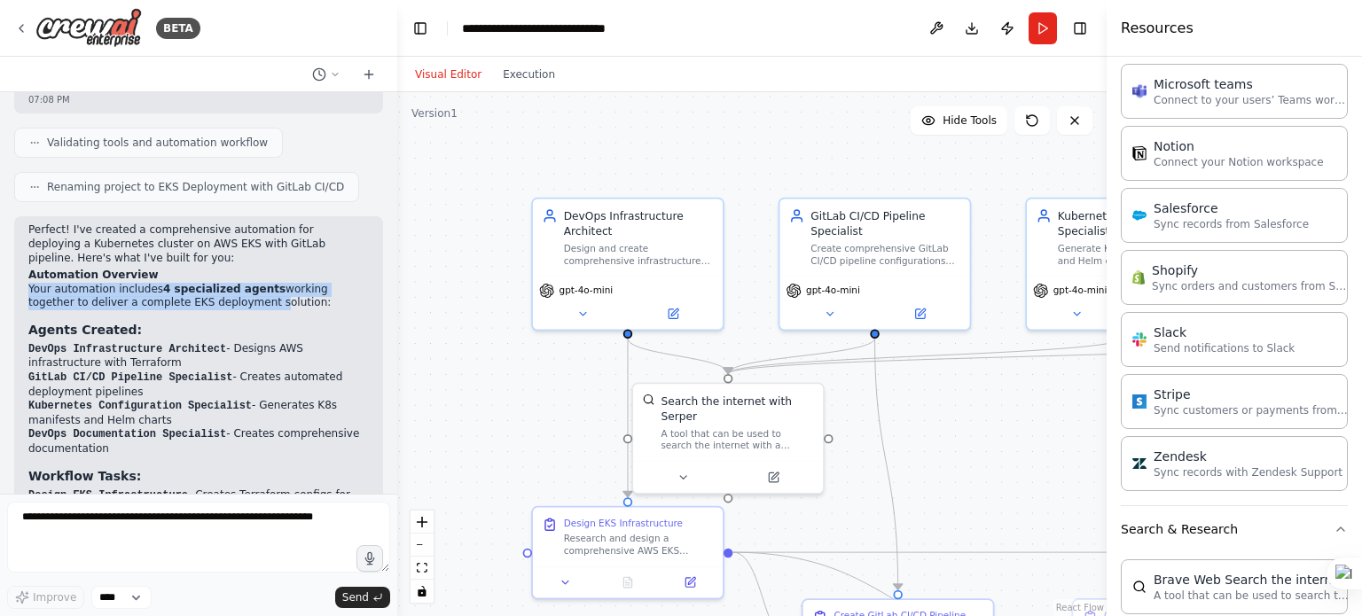
drag, startPoint x: 20, startPoint y: 244, endPoint x: 282, endPoint y: 273, distance: 264.2
click at [200, 252] on div "Perfect! I've created a comprehensive automation for deploying a Kubernetes clu…" at bounding box center [198, 542] width 369 height 653
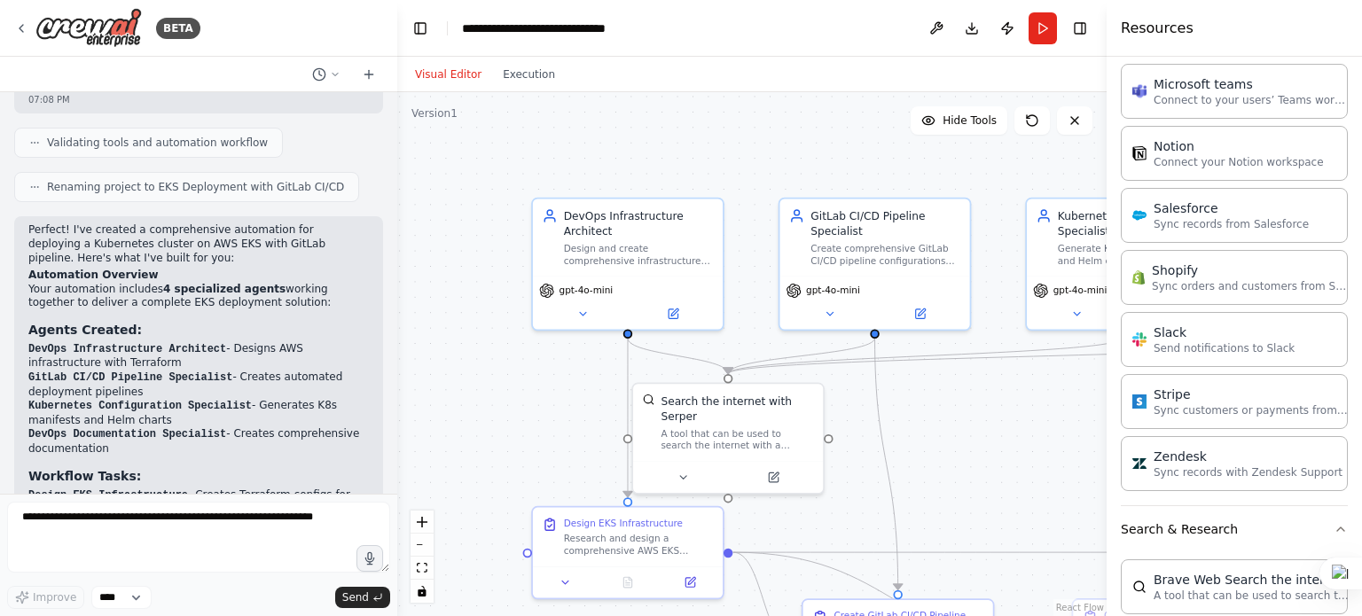
click at [282, 321] on h3 "Agents Created:" at bounding box center [198, 330] width 341 height 18
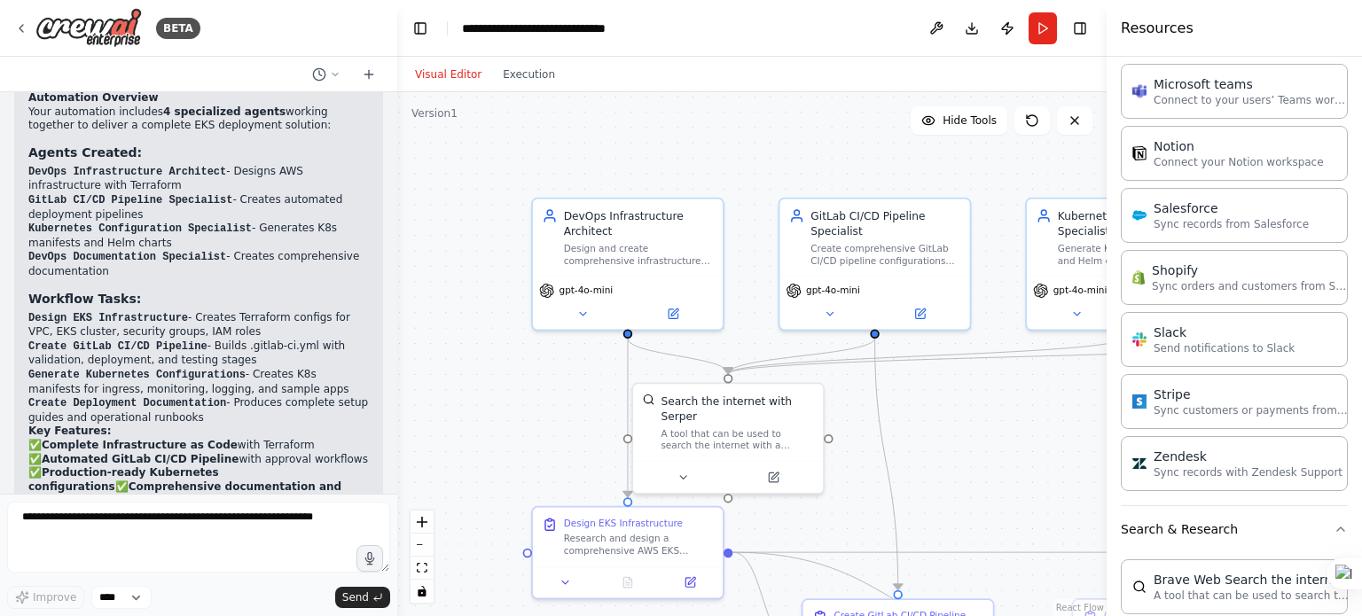
scroll to position [1242, 0]
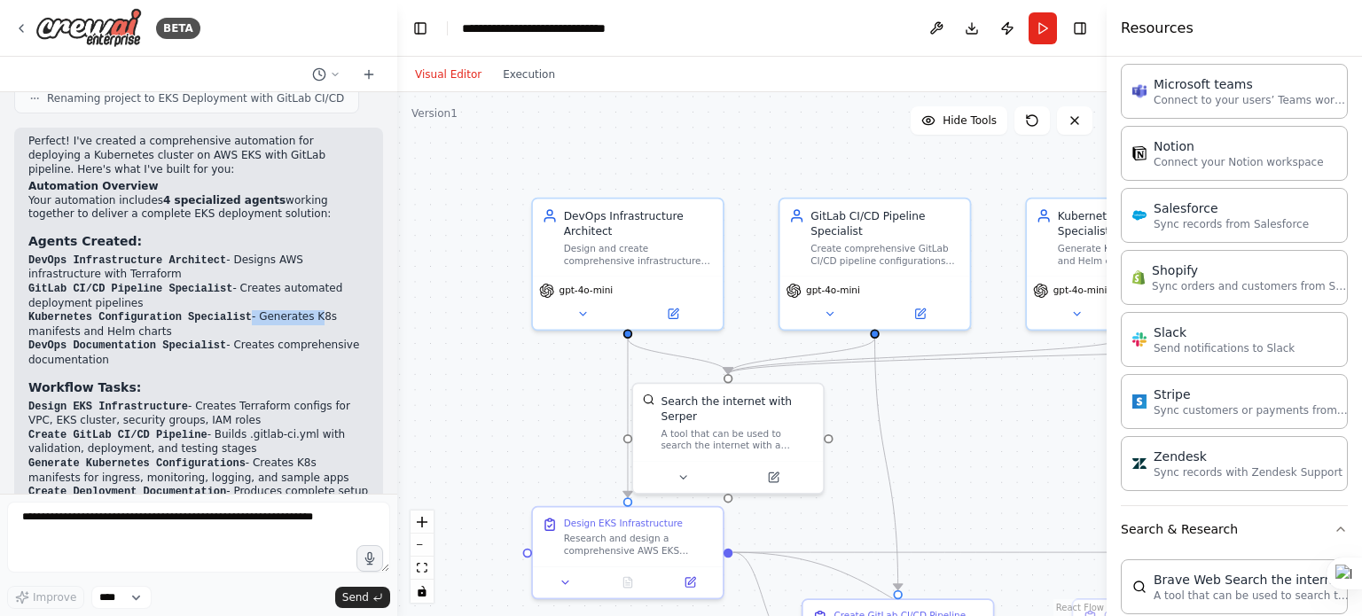
drag, startPoint x: 259, startPoint y: 269, endPoint x: 292, endPoint y: 276, distance: 33.6
click at [292, 310] on li "Kubernetes Configuration Specialist - Generates K8s manifests and Helm charts" at bounding box center [198, 324] width 341 height 28
click at [278, 339] on li "DevOps Documentation Specialist - Creates comprehensive documentation" at bounding box center [198, 353] width 341 height 28
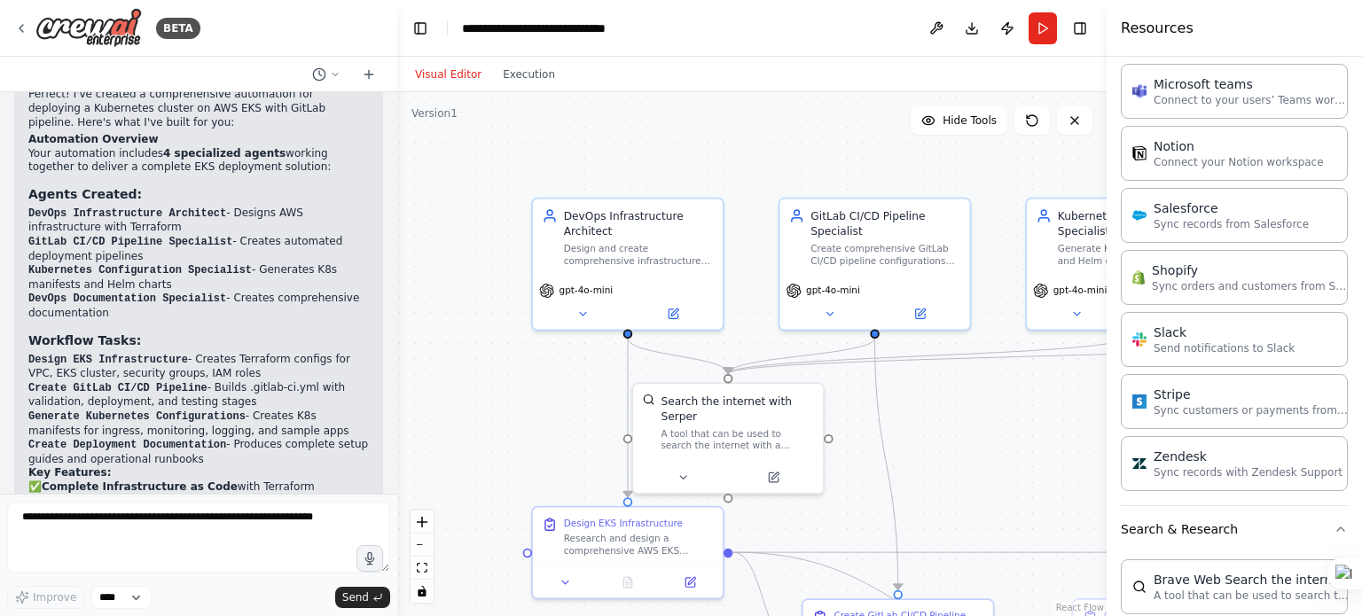
scroll to position [1330, 0]
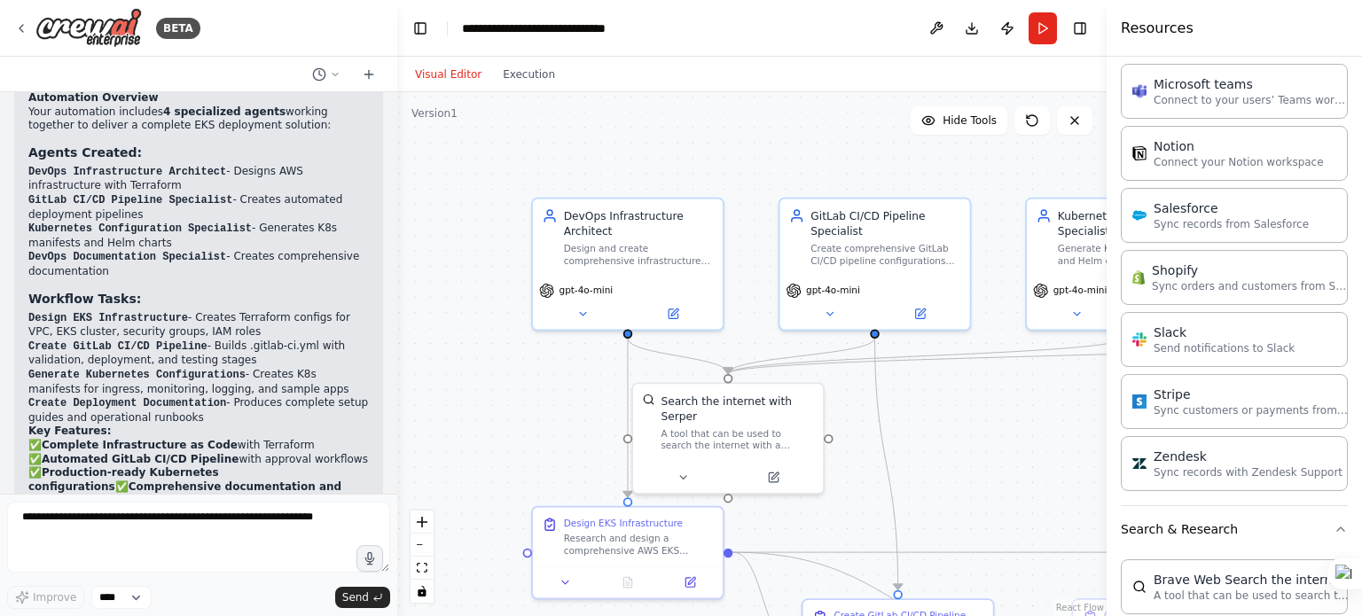
drag, startPoint x: 248, startPoint y: 276, endPoint x: 290, endPoint y: 278, distance: 41.8
click at [290, 311] on li "Design EKS Infrastructure - Creates Terraform configs for VPC, EKS cluster, sec…" at bounding box center [198, 325] width 341 height 28
click at [278, 368] on li "Generate Kubernetes Configurations - Creates K8s manifests for ingress, monitor…" at bounding box center [198, 382] width 341 height 28
drag, startPoint x: 200, startPoint y: 304, endPoint x: 268, endPoint y: 308, distance: 68.4
click at [268, 340] on li "Create GitLab CI/CD Pipeline - Builds .gitlab-ci.yml with validation, deploymen…" at bounding box center [198, 354] width 341 height 28
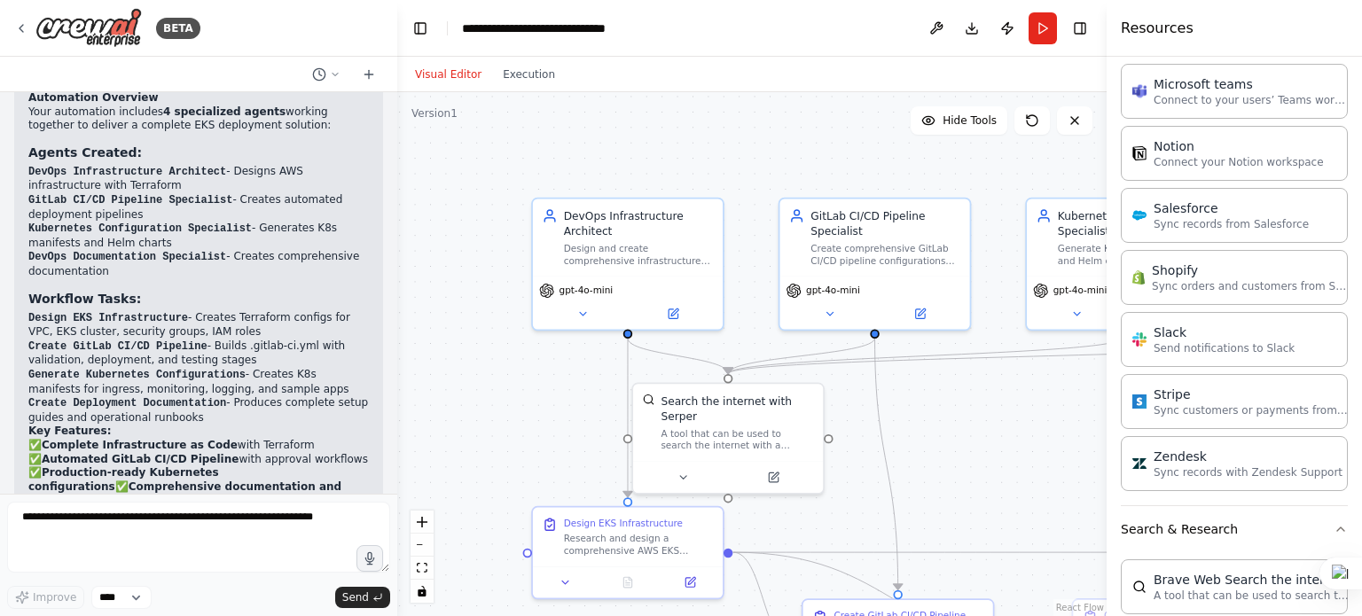
click at [246, 368] on li "Generate Kubernetes Configurations - Creates K8s manifests for ingress, monitor…" at bounding box center [198, 382] width 341 height 28
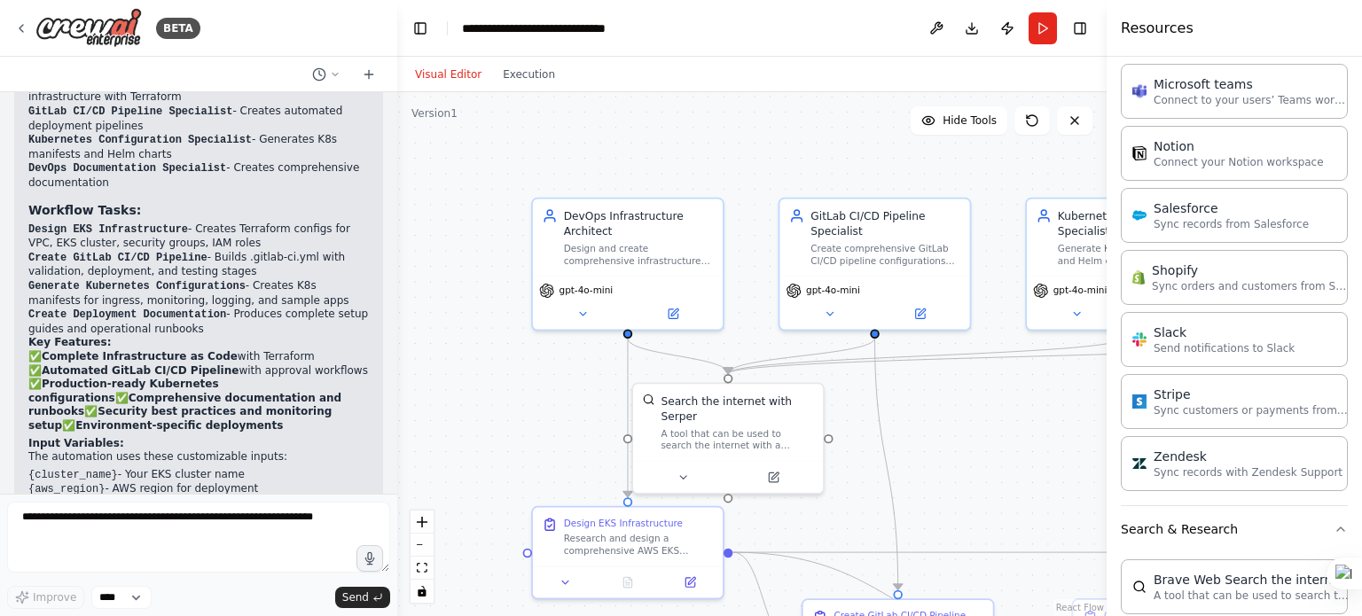
drag, startPoint x: 224, startPoint y: 233, endPoint x: 280, endPoint y: 257, distance: 60.8
click at [280, 279] on li "Generate Kubernetes Configurations - Creates K8s manifests for ingress, monitor…" at bounding box center [198, 293] width 341 height 28
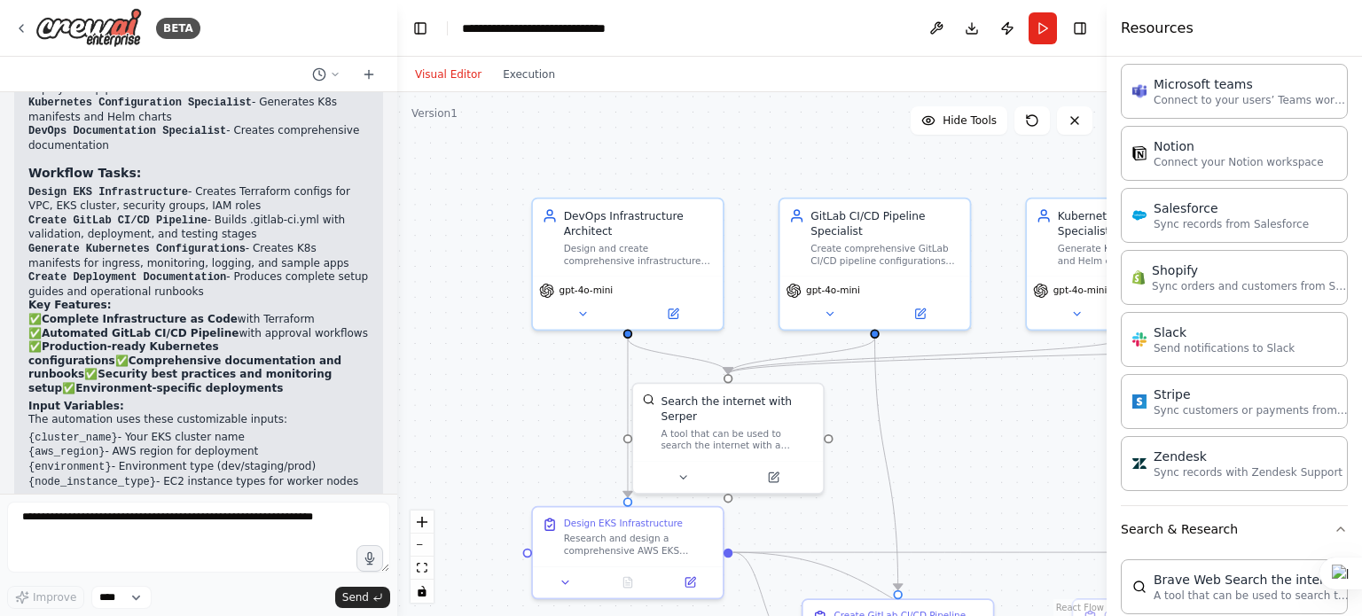
scroll to position [1477, 0]
